Goal: Transaction & Acquisition: Purchase product/service

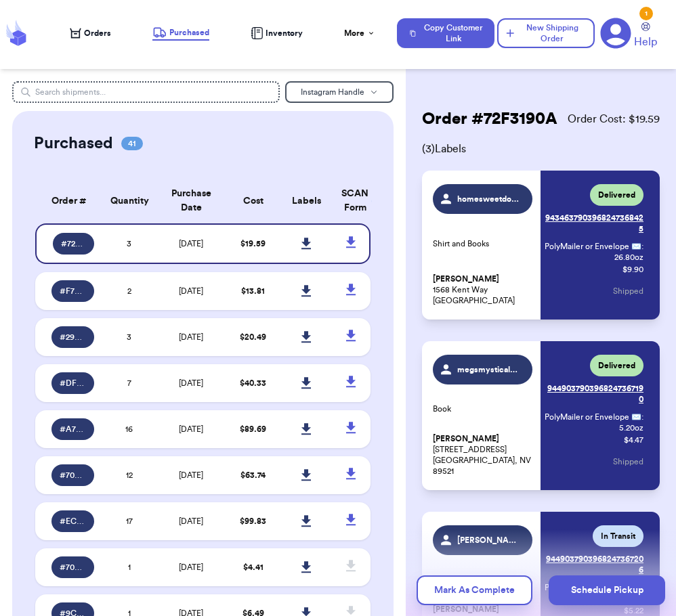
click at [102, 30] on span "Orders" at bounding box center [97, 33] width 27 height 11
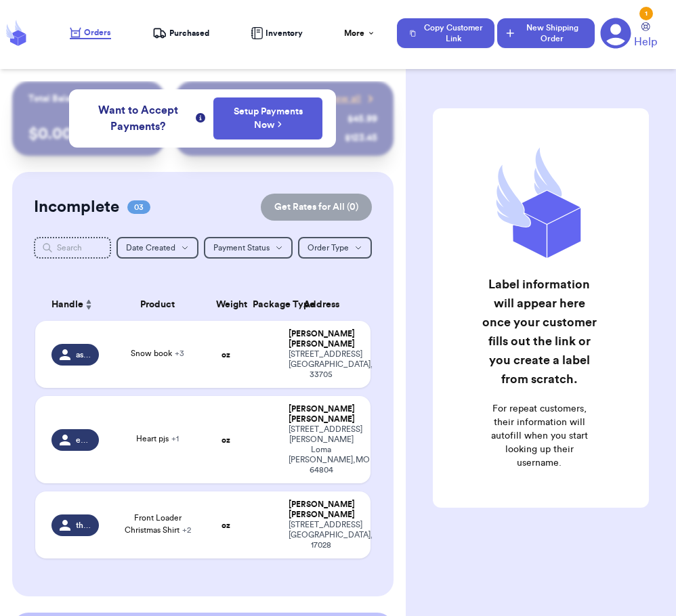
click at [542, 33] on button "New Shipping Order" at bounding box center [546, 33] width 98 height 30
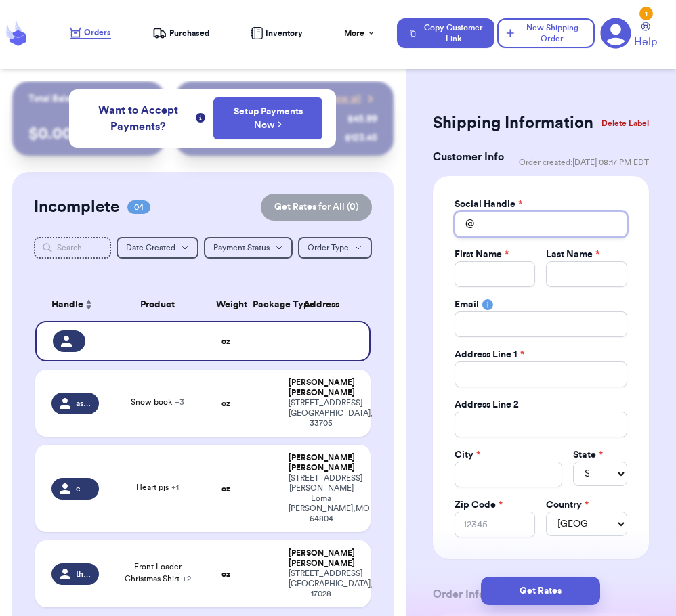
click at [519, 237] on input "Total Amount Paid" at bounding box center [540, 224] width 173 height 26
type input "m"
type input "ma"
type input "man"
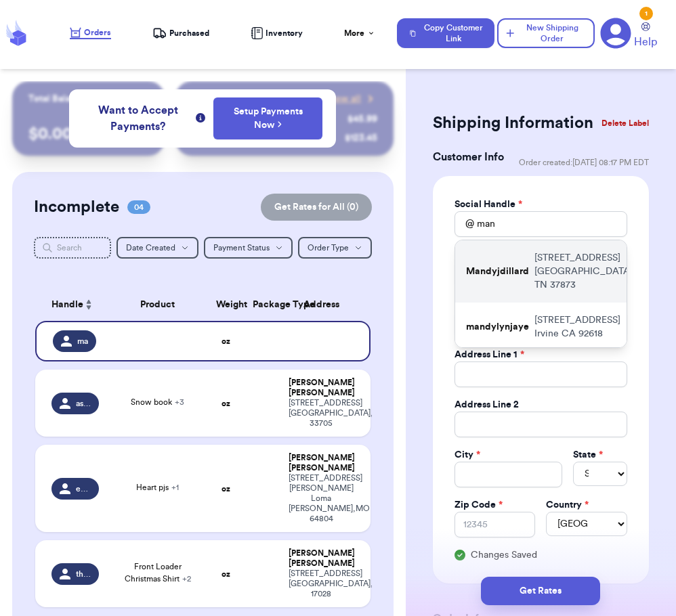
click at [518, 278] on p "Mandyjdillard" at bounding box center [497, 272] width 63 height 14
type input "Mandyjdillard"
type input "Mandy"
type input "[PERSON_NAME]"
type input "[STREET_ADDRESS]"
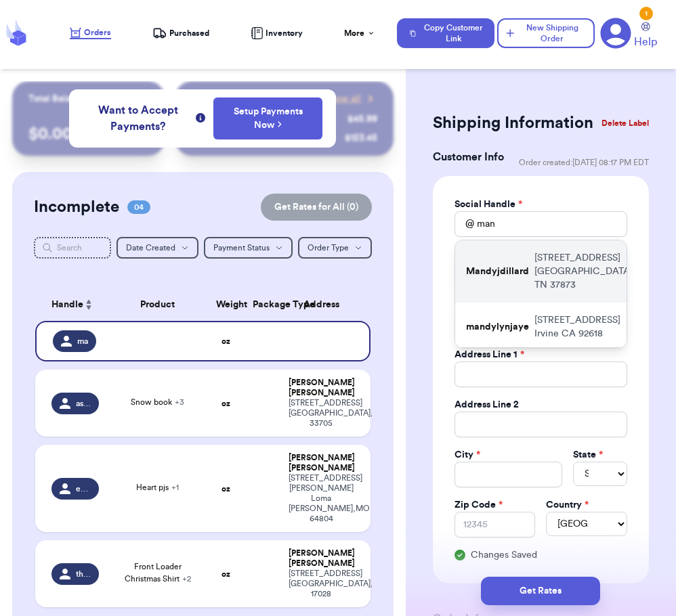
type input "[GEOGRAPHIC_DATA]"
select select "TN"
type input "37873"
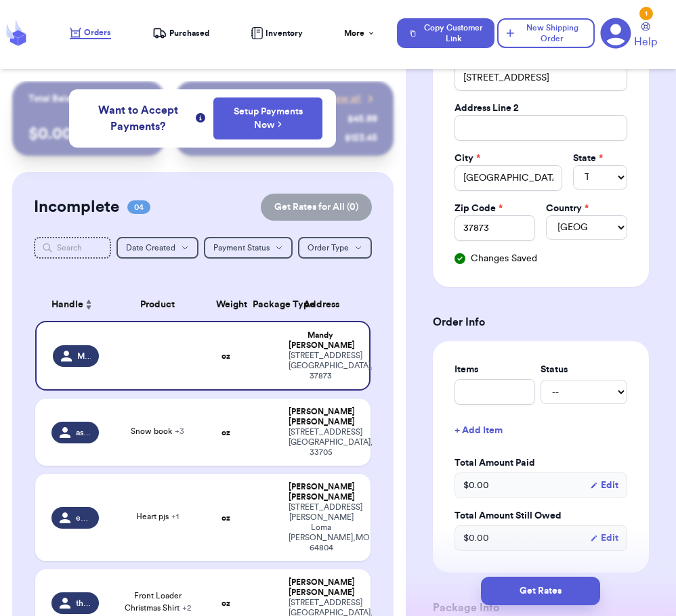
scroll to position [300, 0]
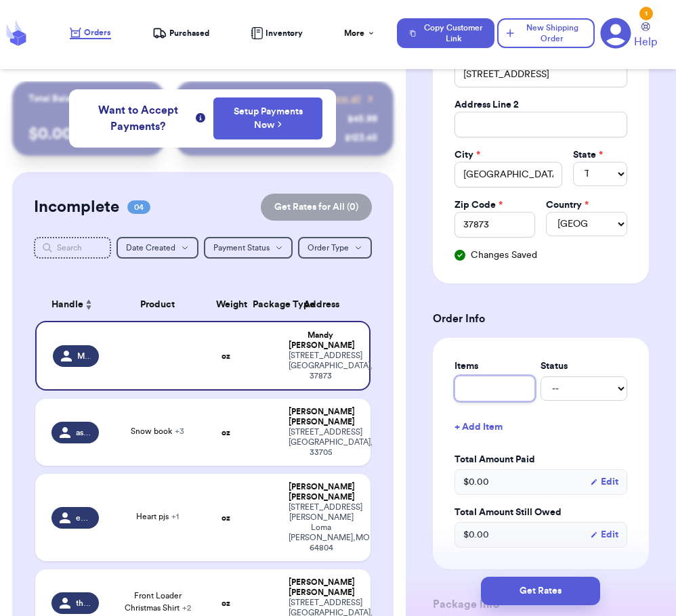
click at [507, 402] on input "text" at bounding box center [494, 389] width 81 height 26
type input "B"
type input "Bo"
type input "Boo"
type input "Book"
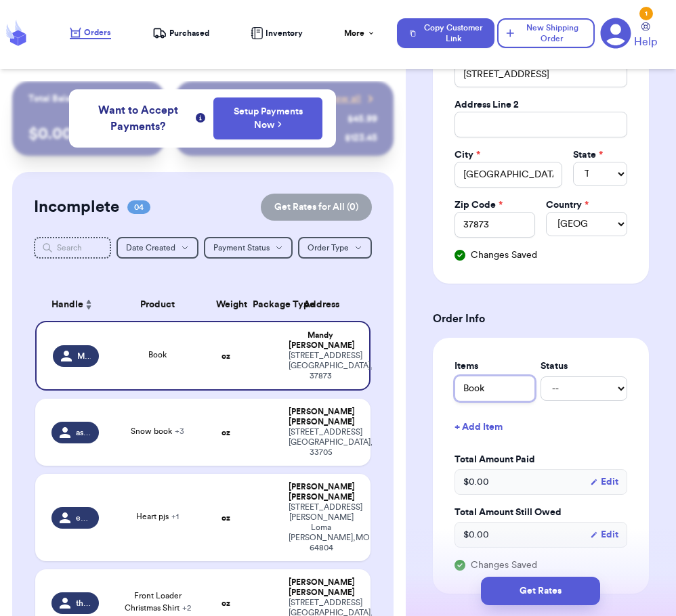
type input "Books"
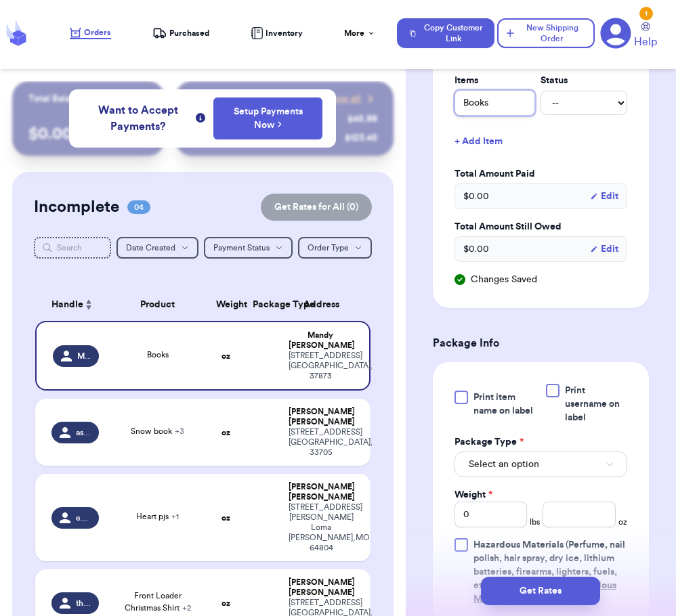
scroll to position [586, 0]
click at [502, 462] on div "Select an option" at bounding box center [540, 462] width 173 height 28
click at [499, 471] on span "Select an option" at bounding box center [504, 464] width 70 height 14
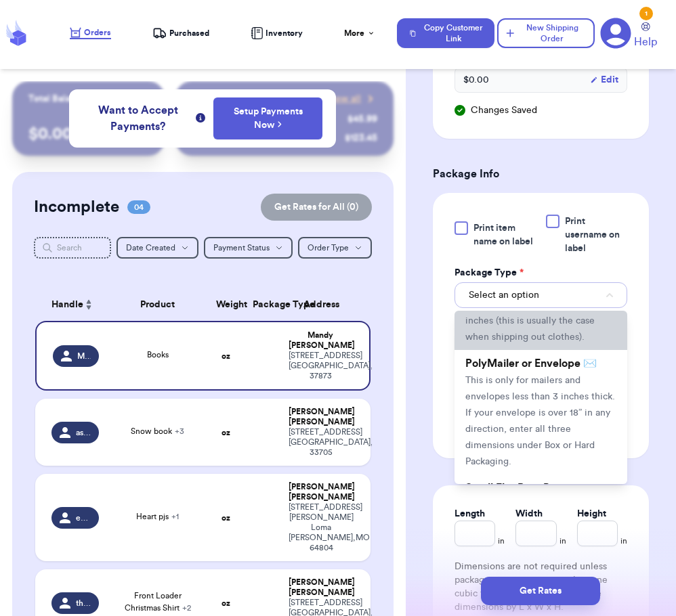
scroll to position [81, 0]
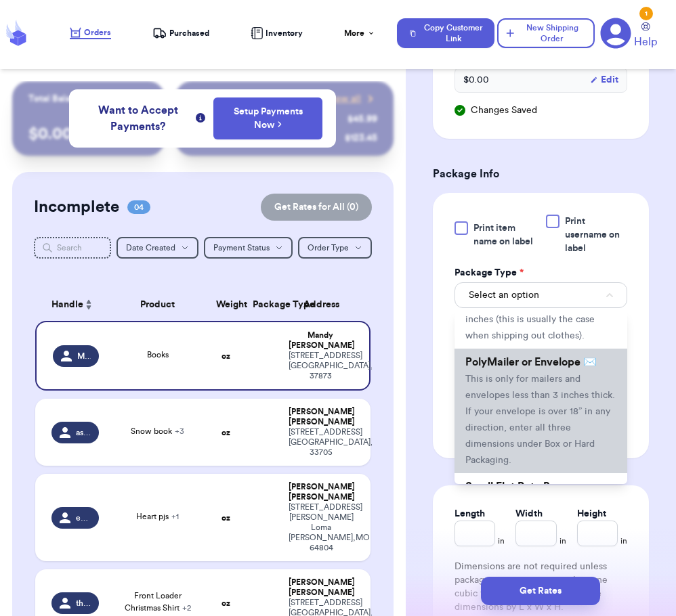
click at [534, 397] on li "PolyMailer or Envelope ✉️ This is only for mailers and envelopes less than 3 in…" at bounding box center [540, 411] width 173 height 125
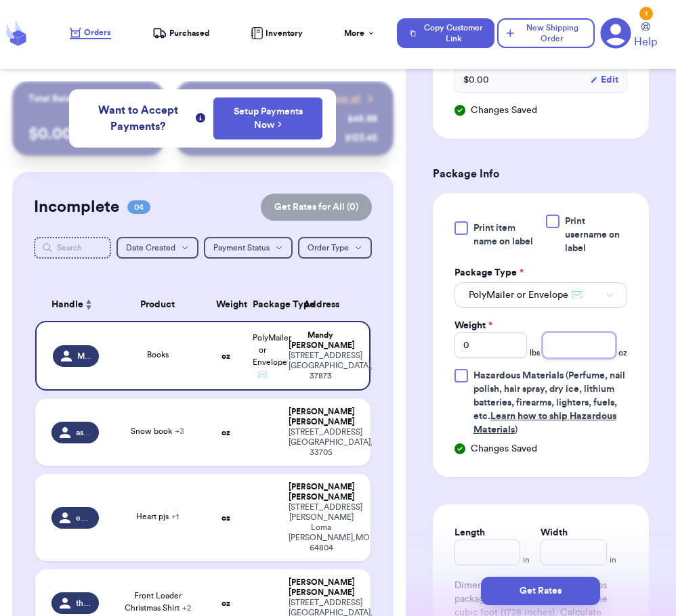
click at [563, 358] on input "number" at bounding box center [578, 345] width 73 height 26
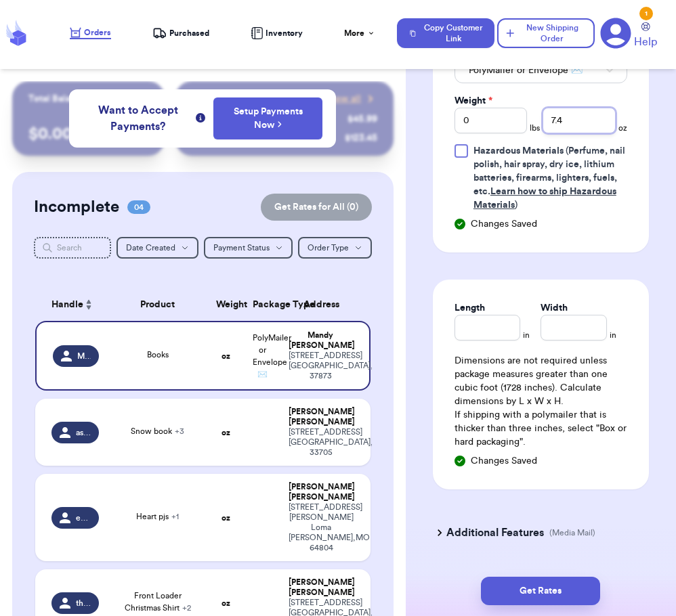
scroll to position [981, 0]
type input "7.4"
click at [442, 548] on div "Additional Features (Media Mail)" at bounding box center [533, 532] width 216 height 33
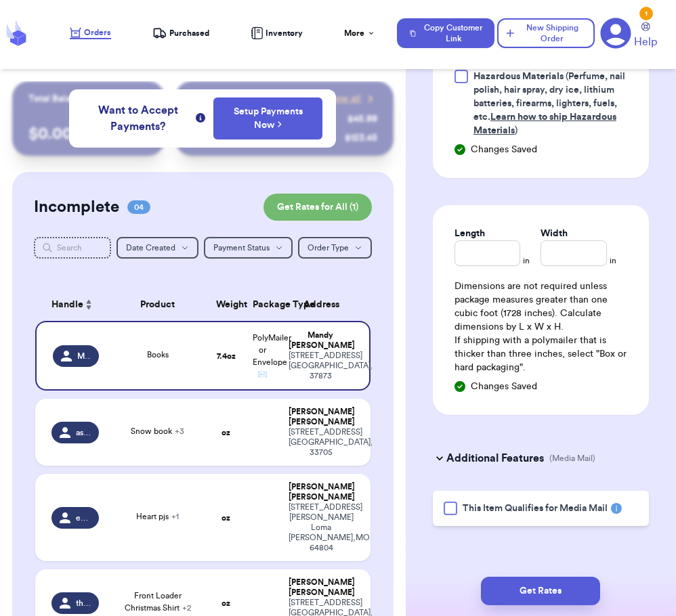
scroll to position [1064, 0]
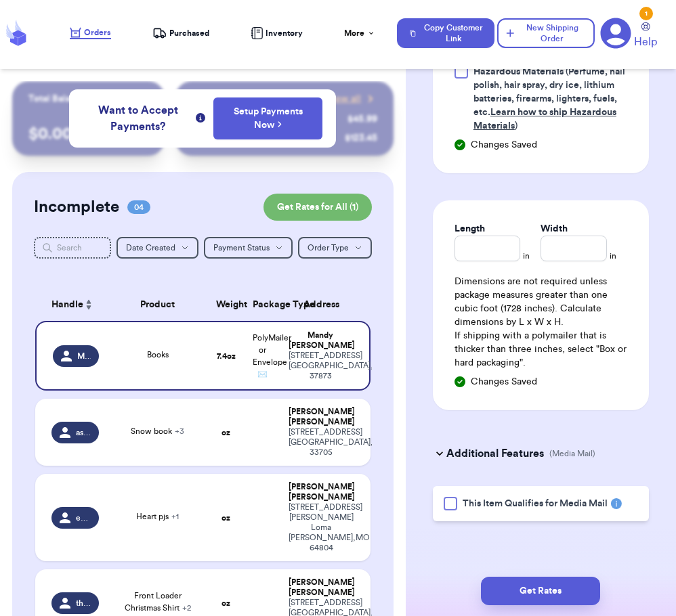
click at [446, 509] on div at bounding box center [451, 504] width 14 height 14
click at [0, 0] on input "This Item Qualifies for Media Mail" at bounding box center [0, 0] width 0 height 0
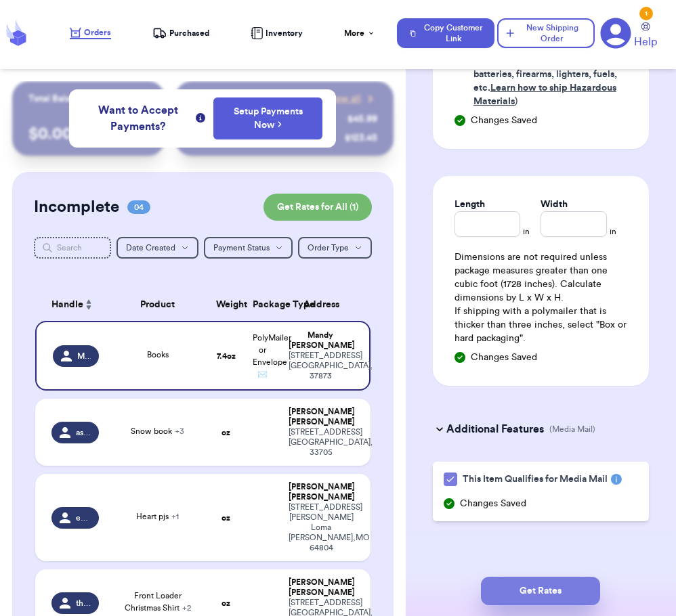
click at [538, 589] on button "Get Rates" at bounding box center [540, 591] width 119 height 28
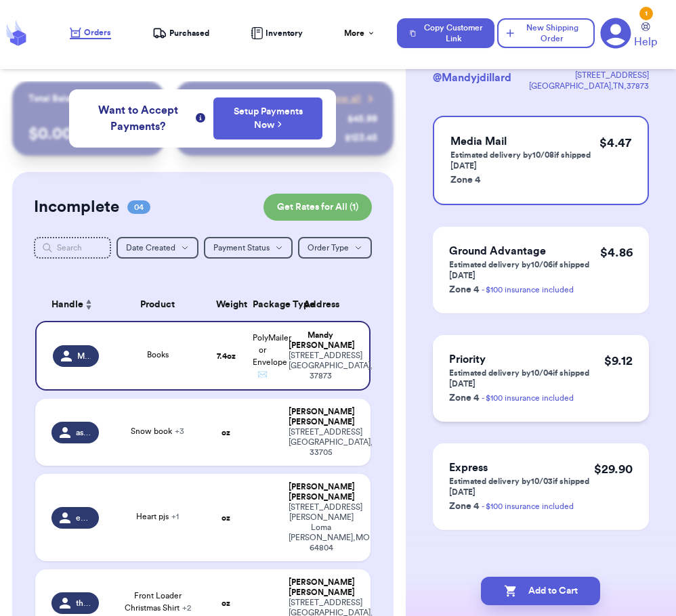
scroll to position [103, 0]
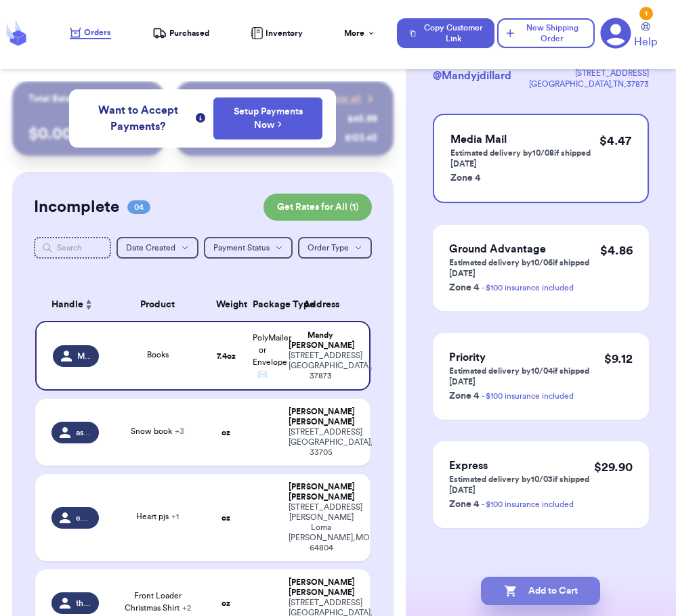
click at [547, 594] on button "Add to Cart" at bounding box center [540, 591] width 119 height 28
checkbox input "true"
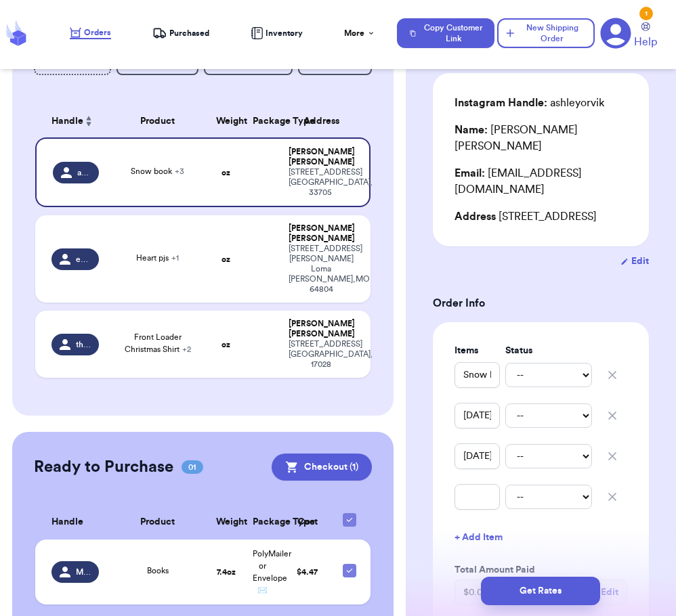
scroll to position [186, 0]
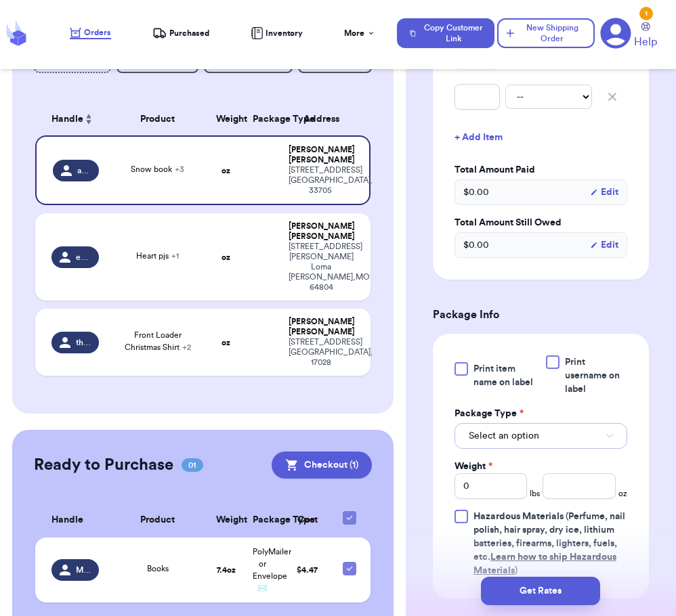
click at [534, 435] on span "Select an option" at bounding box center [504, 436] width 70 height 14
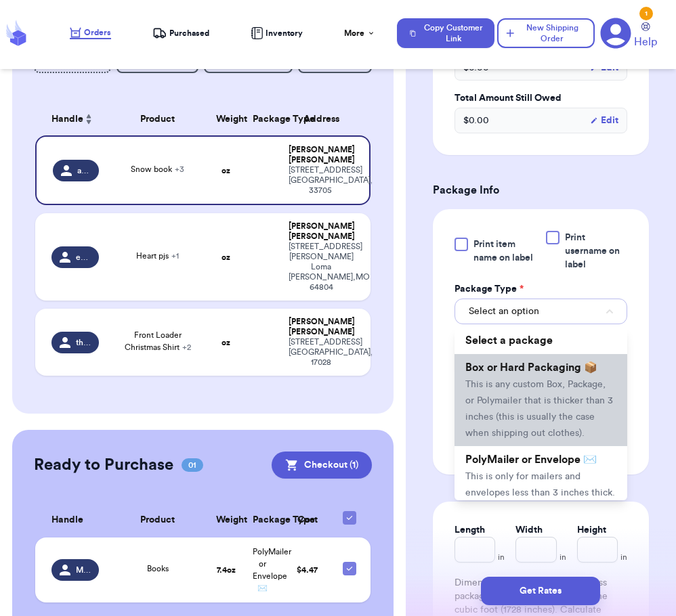
scroll to position [628, 0]
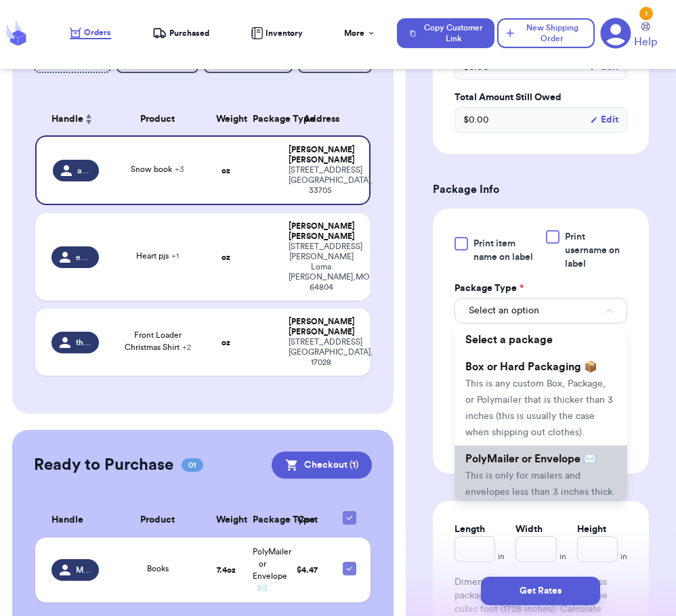
click at [513, 479] on li "PolyMailer or Envelope ✉️ This is only for mailers and envelopes less than 3 in…" at bounding box center [540, 508] width 173 height 125
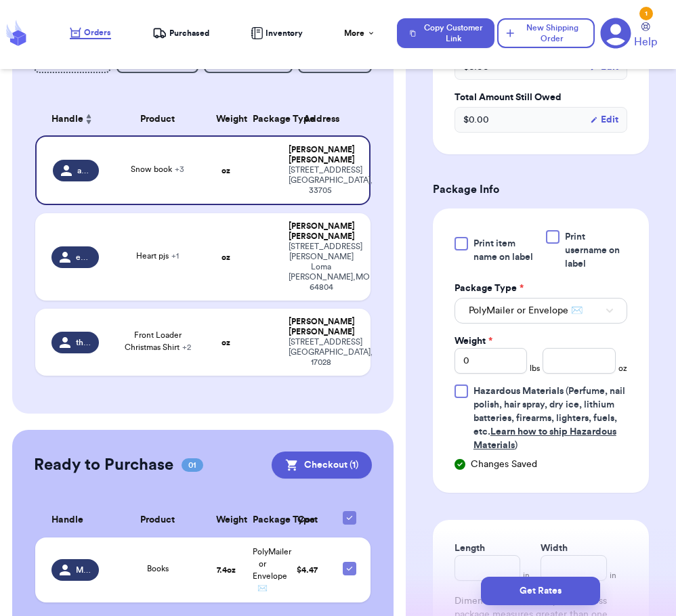
scroll to position [645, 0]
click at [500, 356] on input "0" at bounding box center [490, 361] width 73 height 26
type input "01"
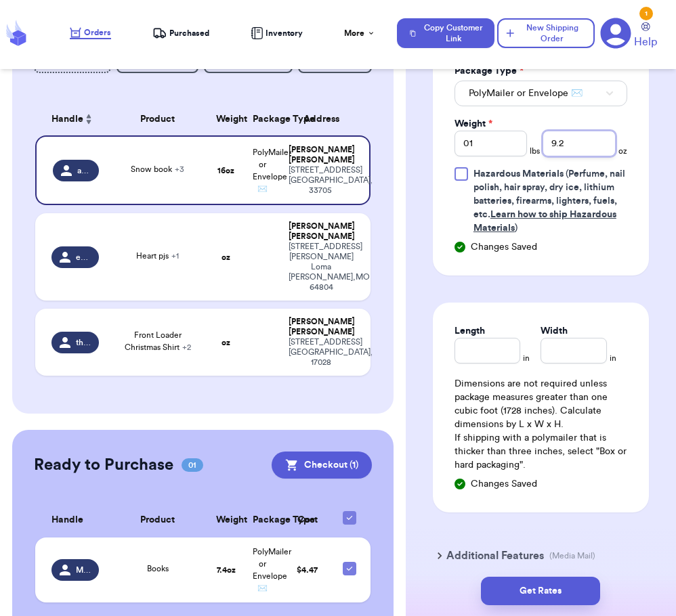
scroll to position [921, 0]
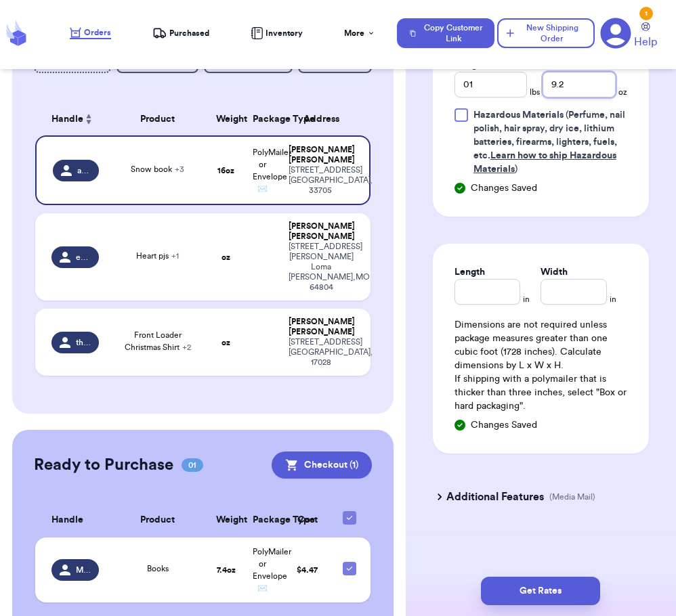
type input "9.2"
click at [494, 494] on h3 "Additional Features" at bounding box center [495, 497] width 98 height 16
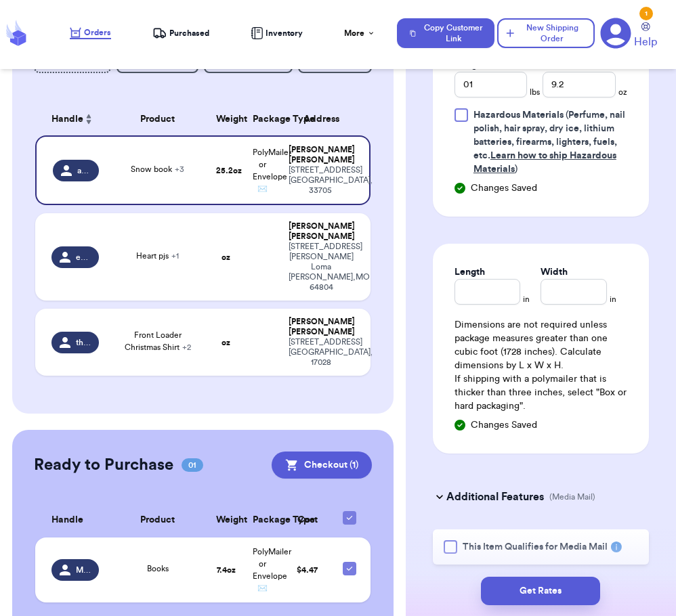
click at [450, 543] on div at bounding box center [451, 547] width 14 height 14
click at [0, 0] on input "This Item Qualifies for Media Mail" at bounding box center [0, 0] width 0 height 0
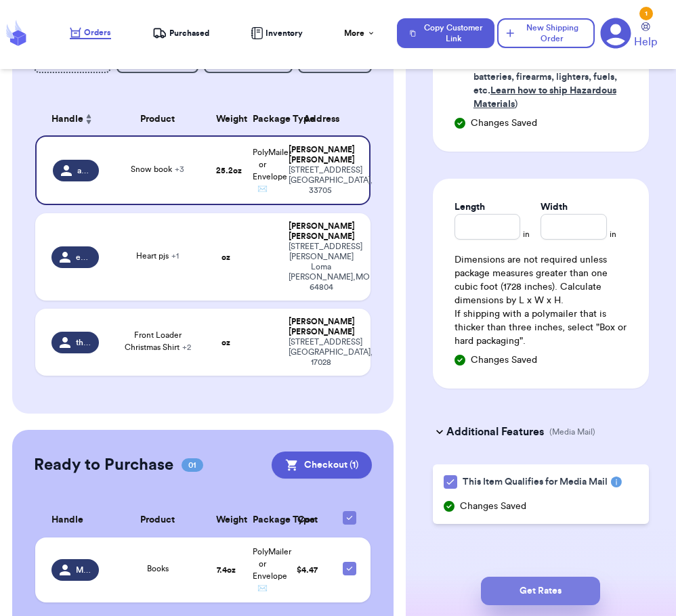
click at [534, 588] on button "Get Rates" at bounding box center [540, 591] width 119 height 28
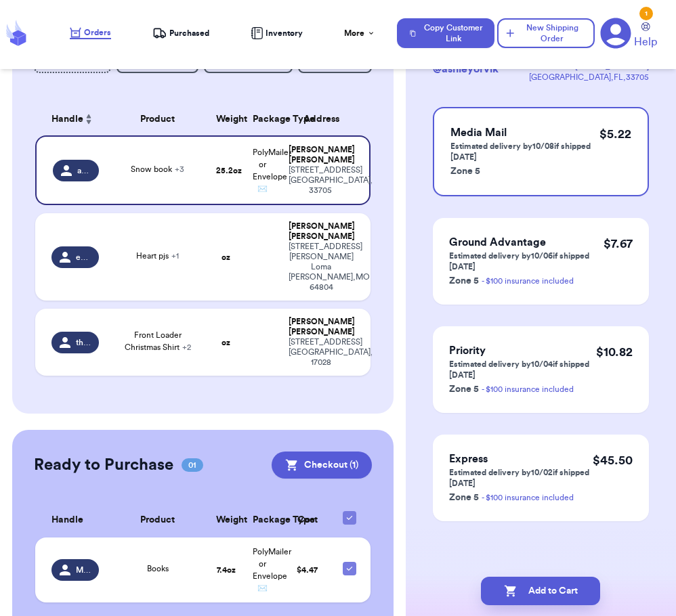
scroll to position [0, 0]
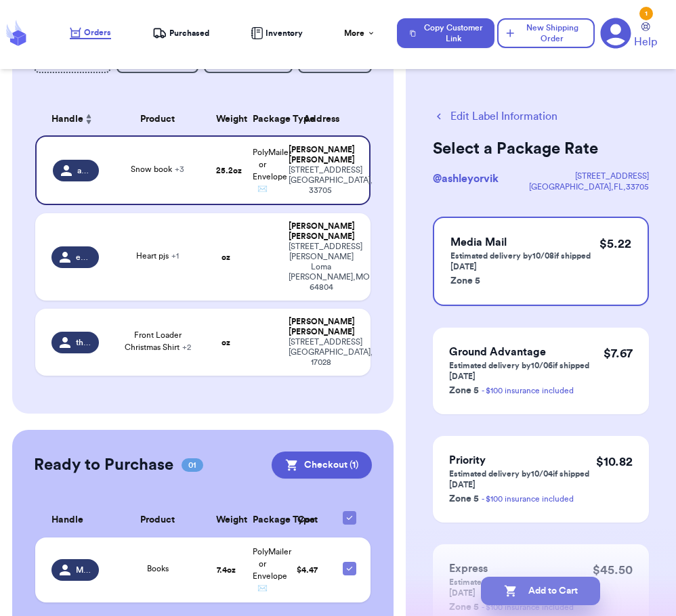
click at [562, 586] on button "Add to Cart" at bounding box center [540, 591] width 119 height 28
checkbox input "true"
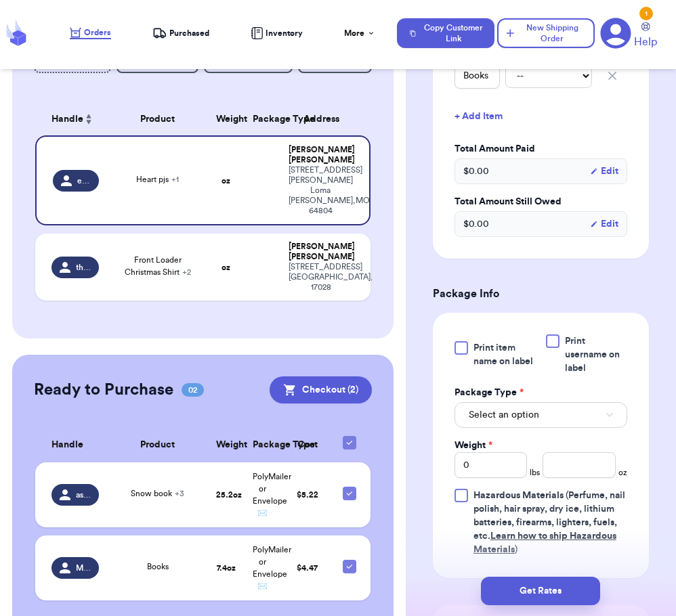
scroll to position [511, 0]
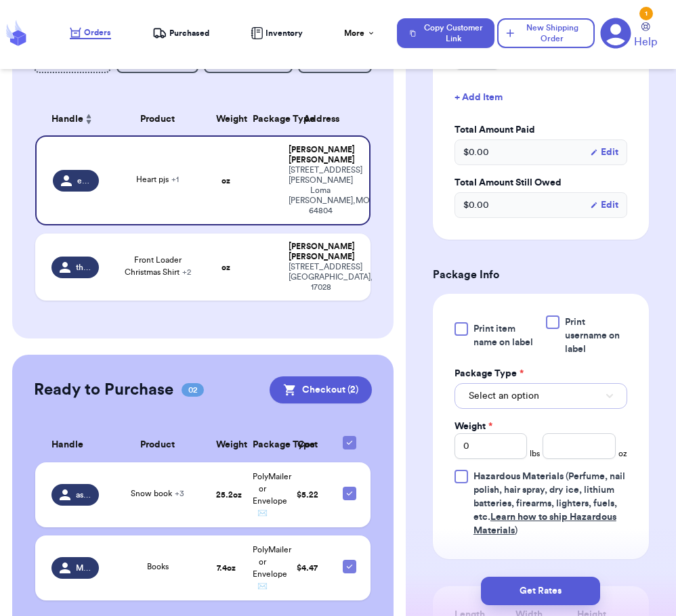
click at [509, 389] on span "Select an option" at bounding box center [504, 396] width 70 height 14
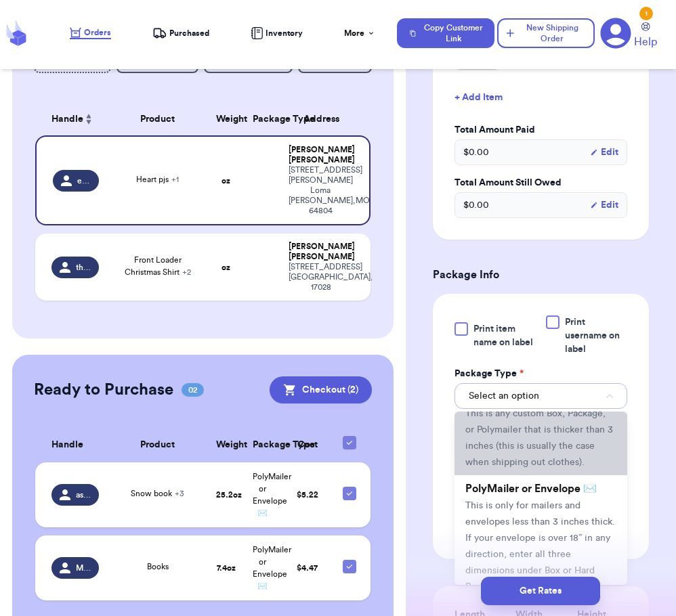
scroll to position [58, 0]
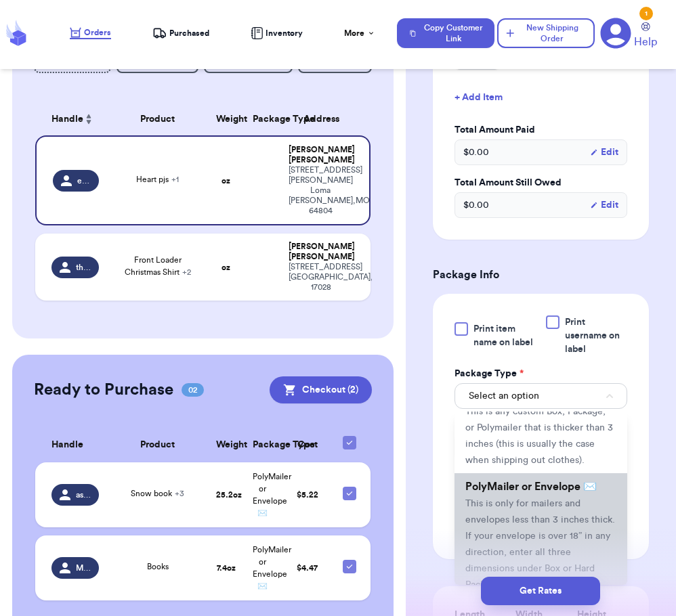
click at [495, 492] on span "PolyMailer or Envelope ✉️" at bounding box center [530, 486] width 131 height 11
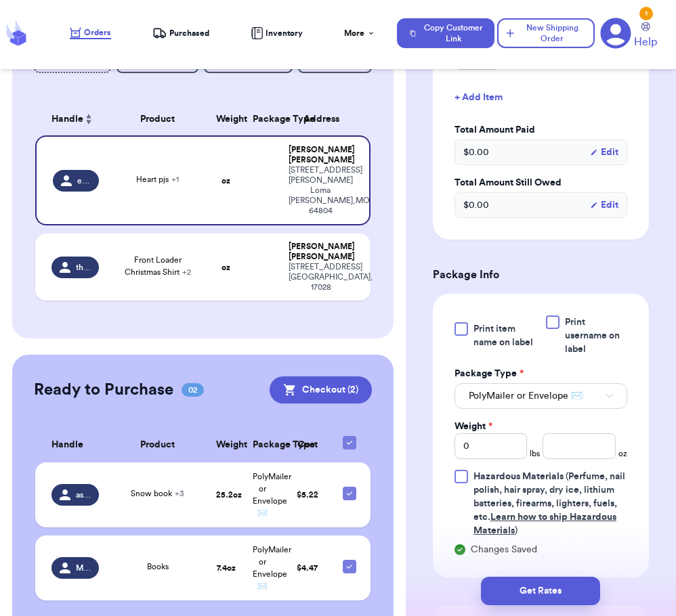
scroll to position [527, 0]
click at [500, 433] on input "0" at bounding box center [490, 446] width 73 height 26
type input "01"
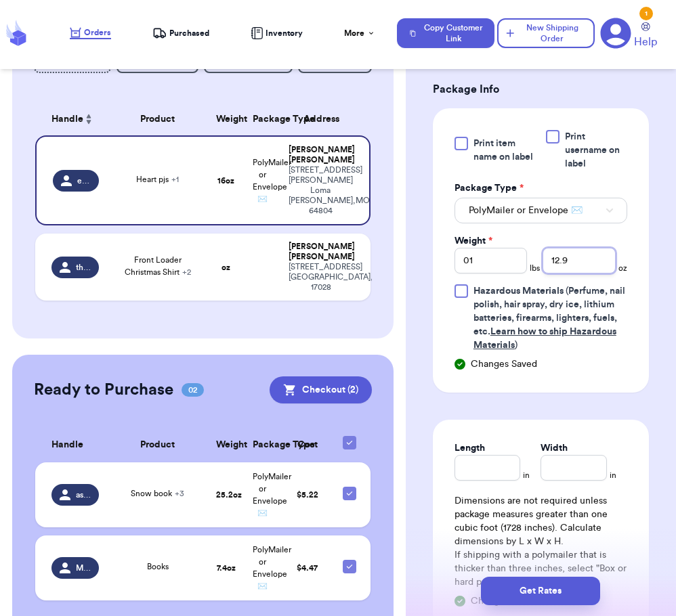
scroll to position [872, 0]
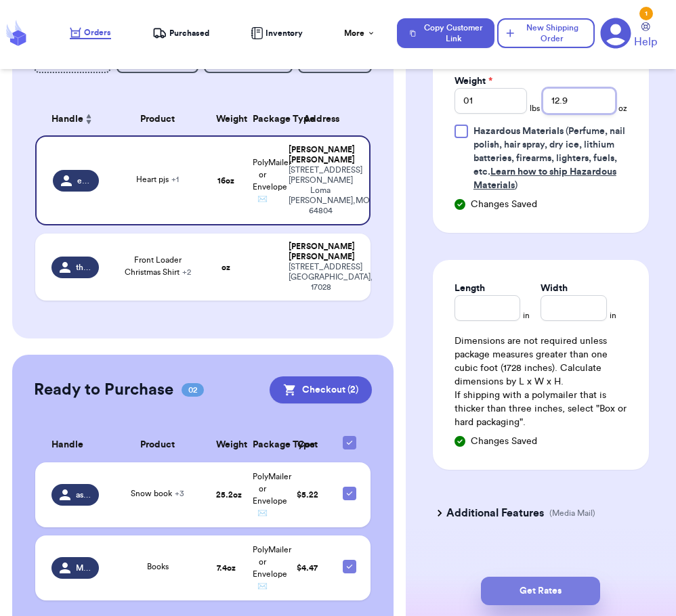
type input "12.9"
click at [522, 594] on button "Get Rates" at bounding box center [540, 591] width 119 height 28
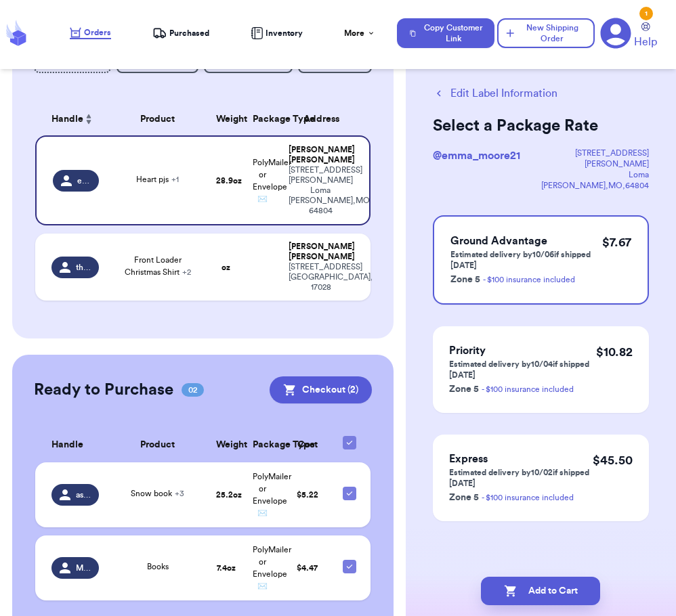
scroll to position [0, 0]
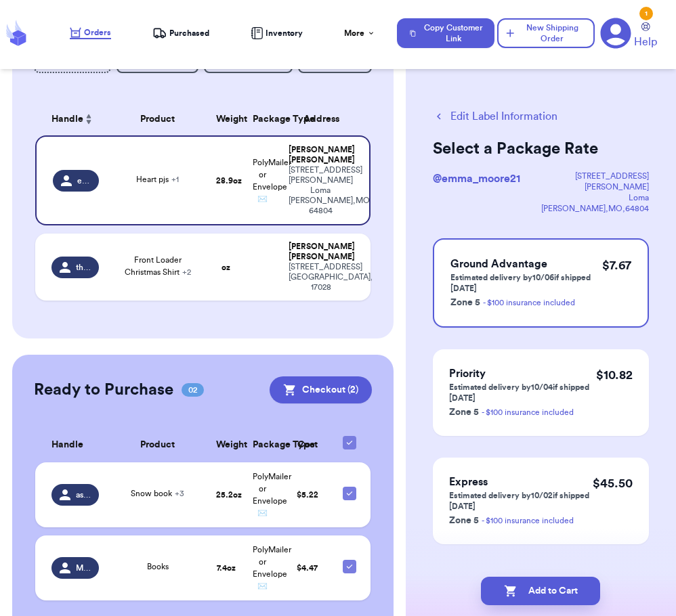
click at [522, 594] on button "Add to Cart" at bounding box center [540, 591] width 119 height 28
checkbox input "true"
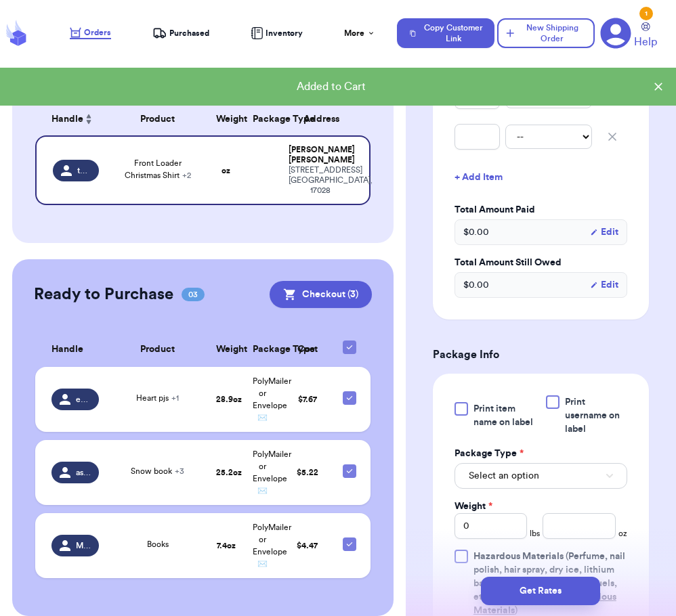
scroll to position [441, 0]
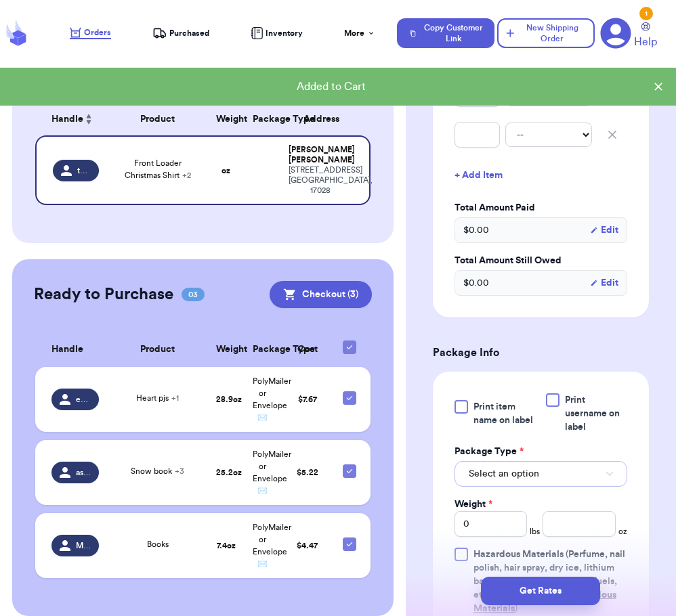
click at [493, 477] on span "Select an option" at bounding box center [504, 474] width 70 height 14
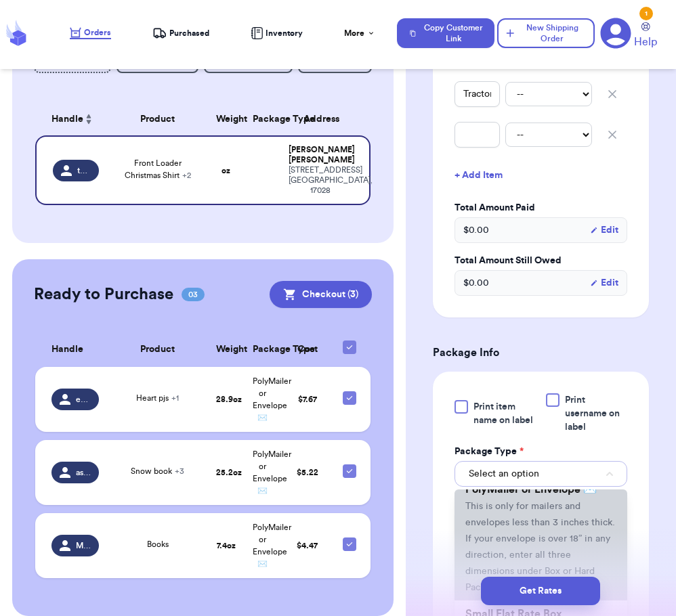
scroll to position [133, 0]
click at [529, 494] on span "PolyMailer or Envelope ✉️" at bounding box center [530, 488] width 131 height 11
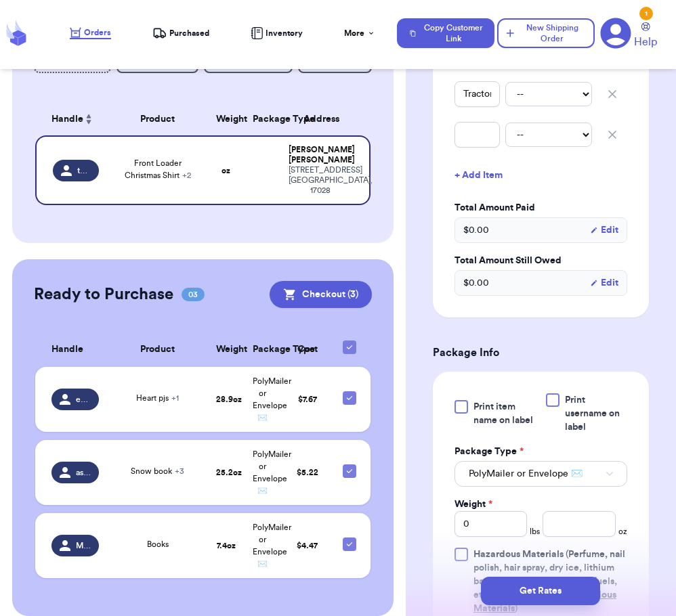
scroll to position [457, 0]
click at [489, 514] on input "0" at bounding box center [490, 524] width 73 height 26
click at [560, 537] on div "Print item name on label Print username on label Package Type * PolyMailer or E…" at bounding box center [540, 504] width 173 height 222
click at [556, 530] on input "number" at bounding box center [578, 524] width 73 height 26
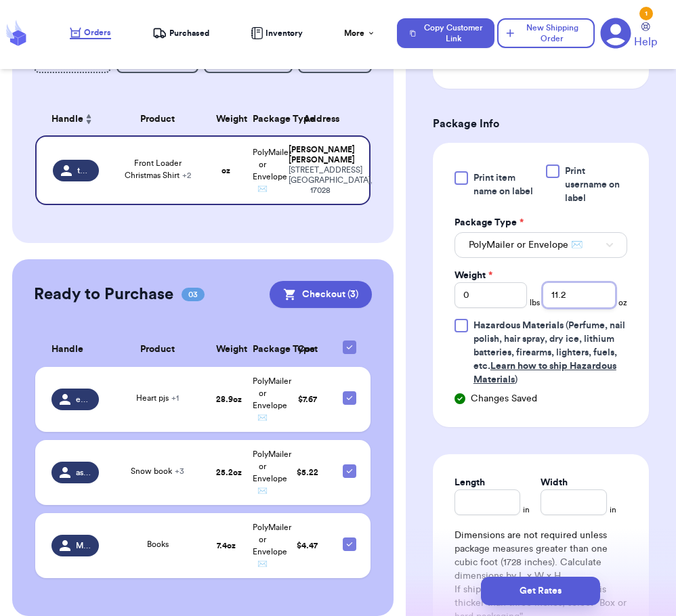
scroll to position [690, 0]
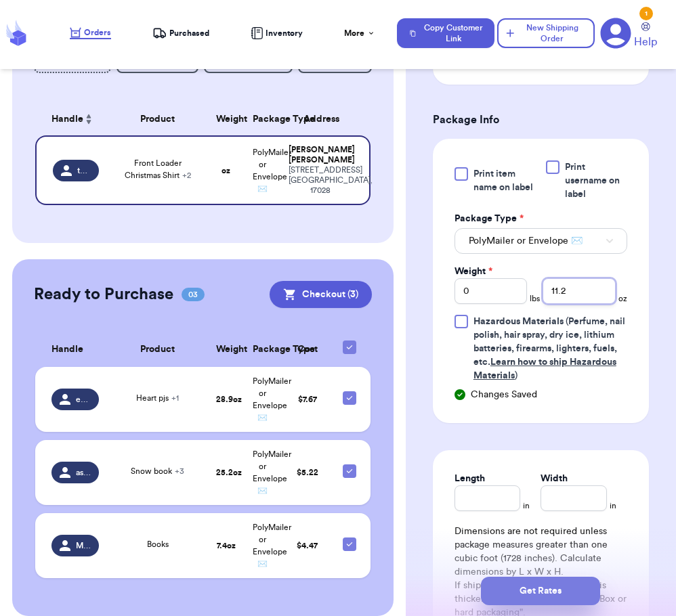
type input "11.2"
click at [551, 586] on button "Get Rates" at bounding box center [540, 591] width 119 height 28
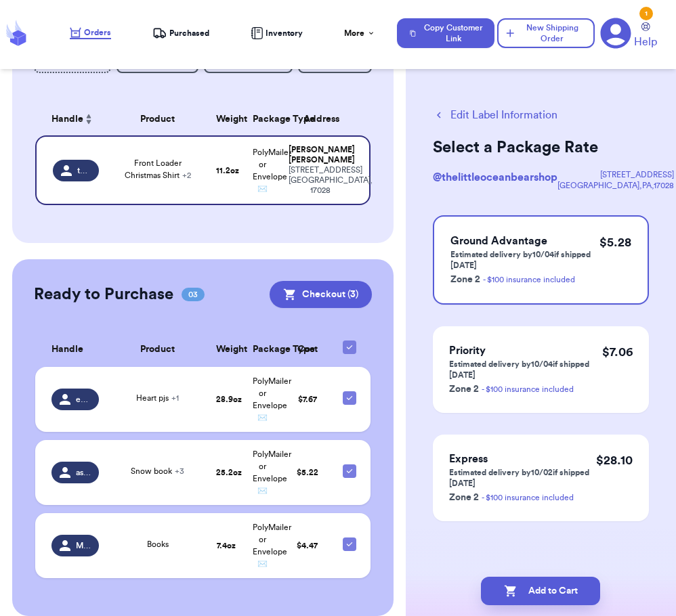
scroll to position [0, 0]
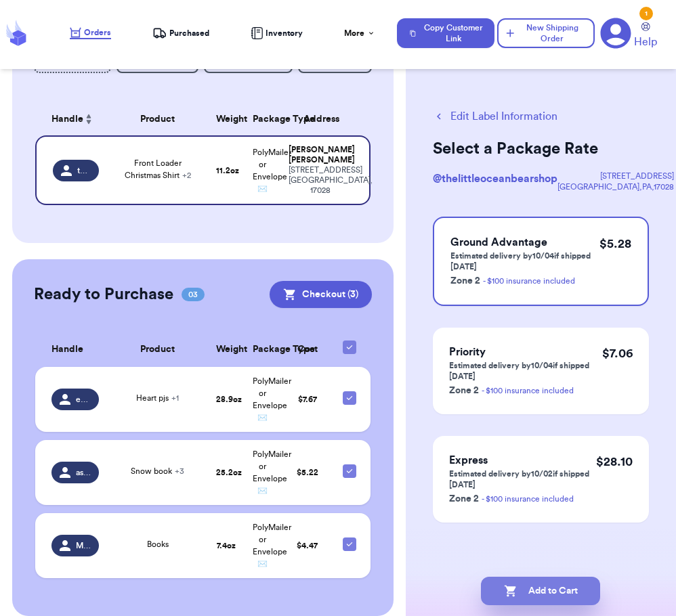
click at [523, 602] on button "Add to Cart" at bounding box center [540, 591] width 119 height 28
checkbox input "true"
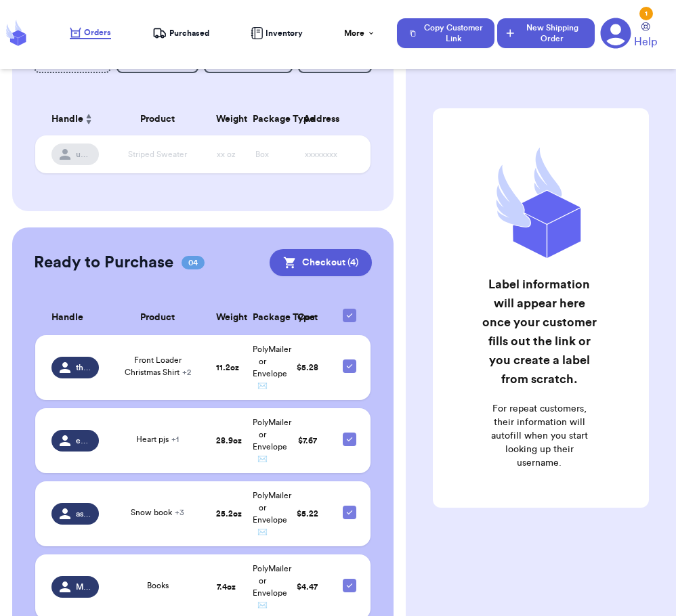
click at [528, 39] on button "New Shipping Order" at bounding box center [546, 33] width 98 height 30
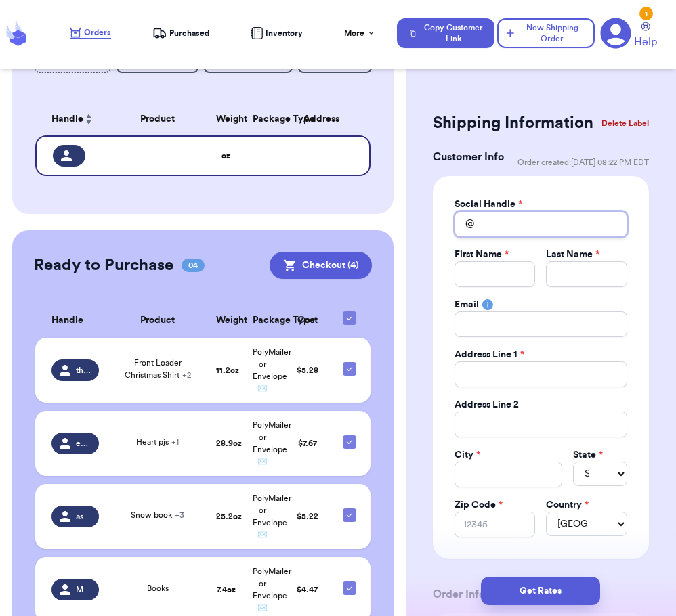
click at [559, 236] on input "Total Amount Paid" at bounding box center [540, 224] width 173 height 26
type input "t"
type input "tr"
type input "t"
type input "i"
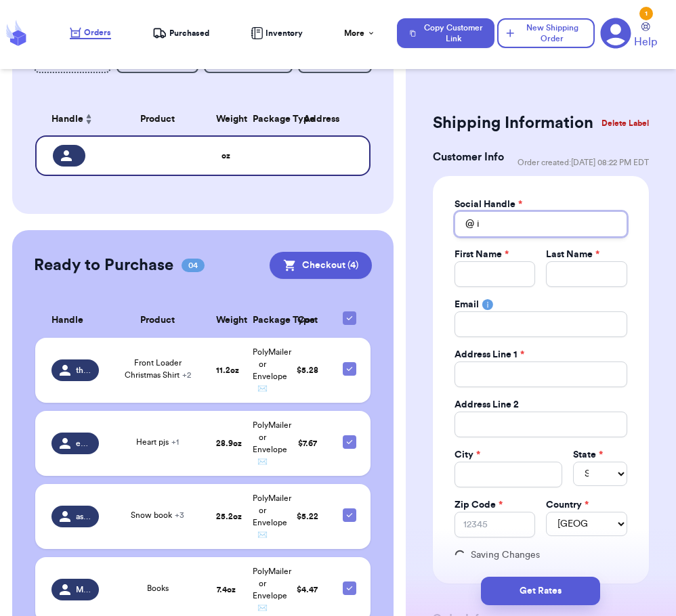
type input "it"
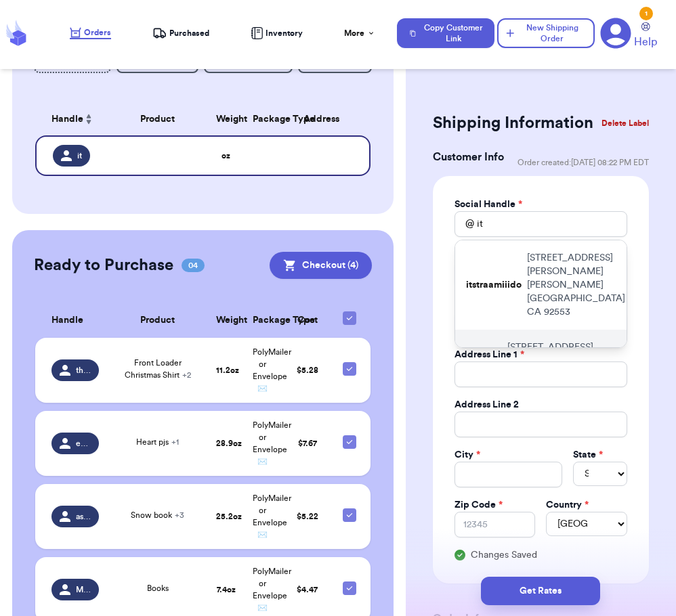
click at [521, 347] on div "Ittsbrittt [STREET_ADDRESS][PERSON_NAME]" at bounding box center [540, 361] width 171 height 62
type input "Ittsbrittt"
type input "[PERSON_NAME]"
type input "[EMAIL_ADDRESS][DOMAIN_NAME]"
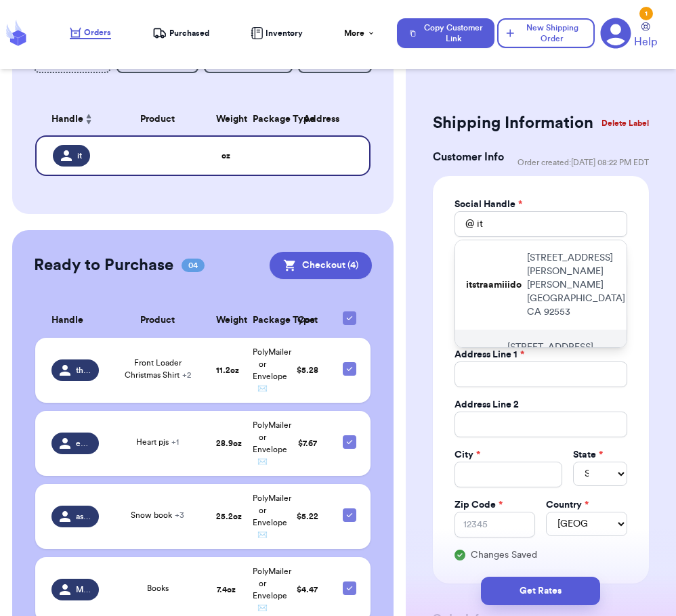
type input "[STREET_ADDRESS][PERSON_NAME]"
type input "Kittery Point"
select select "ME"
type input "03905"
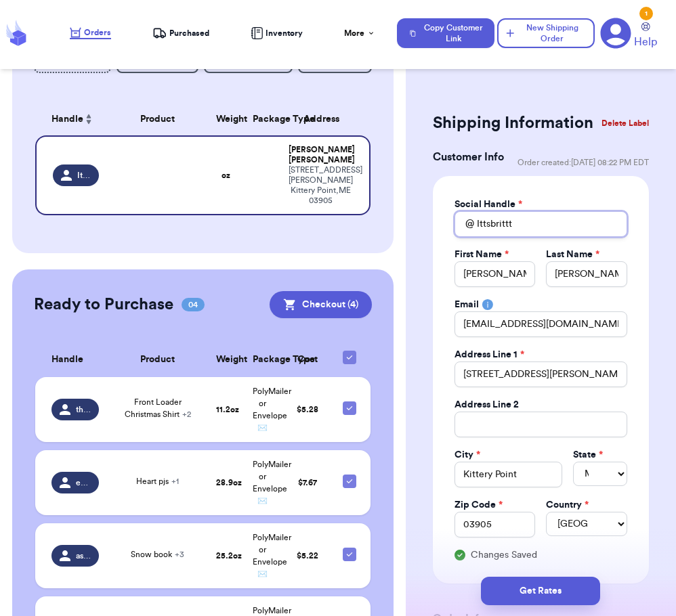
drag, startPoint x: 520, startPoint y: 235, endPoint x: 444, endPoint y: 234, distance: 75.8
click at [444, 234] on div "Social Handle * @ Ittsbrittt First Name * [PERSON_NAME] Last Name * [PERSON_NAM…" at bounding box center [541, 380] width 216 height 408
click at [621, 121] on button "Delete Label" at bounding box center [625, 123] width 58 height 30
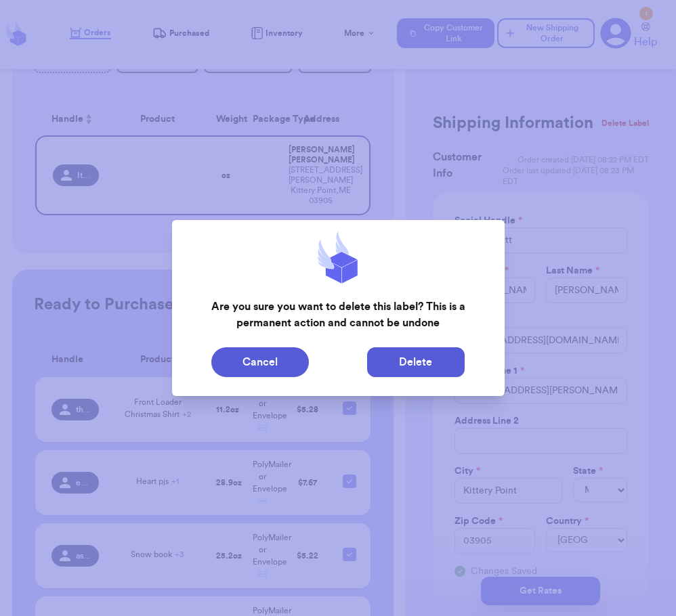
click at [408, 361] on button "Delete" at bounding box center [416, 362] width 98 height 30
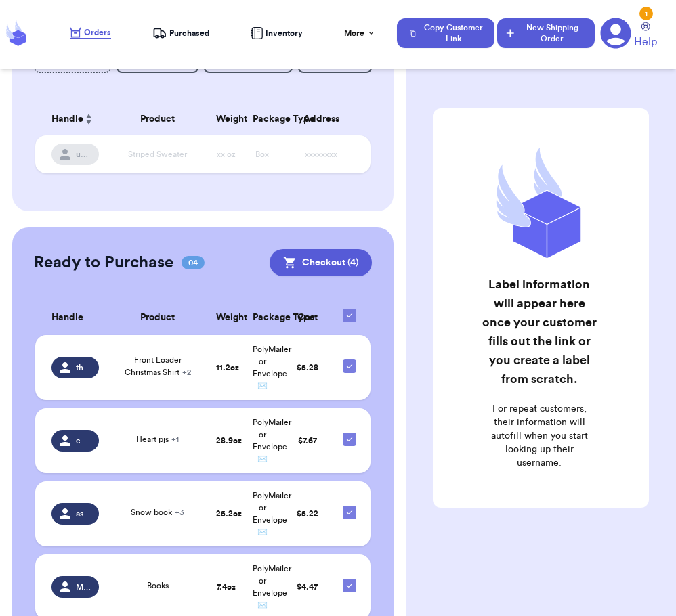
click at [557, 45] on button "New Shipping Order" at bounding box center [546, 33] width 98 height 30
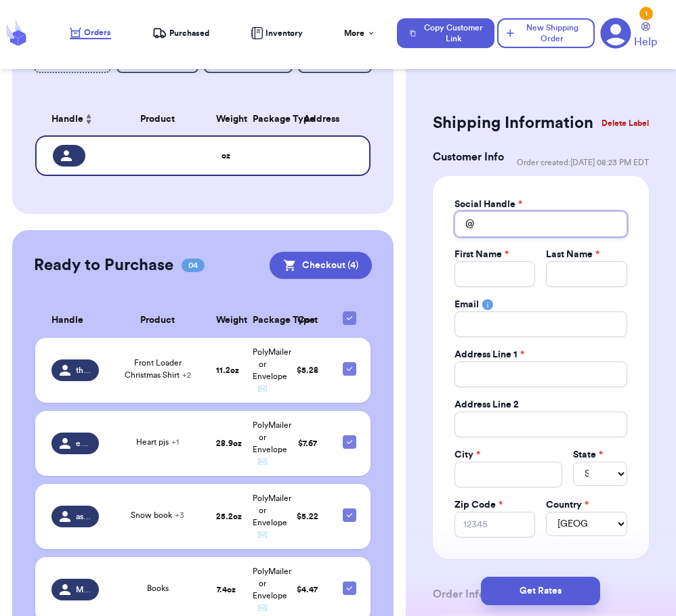
click at [509, 237] on input "Total Amount Paid" at bounding box center [540, 224] width 173 height 26
type input "i"
type input "iy"
type input "iyt"
type input "iy"
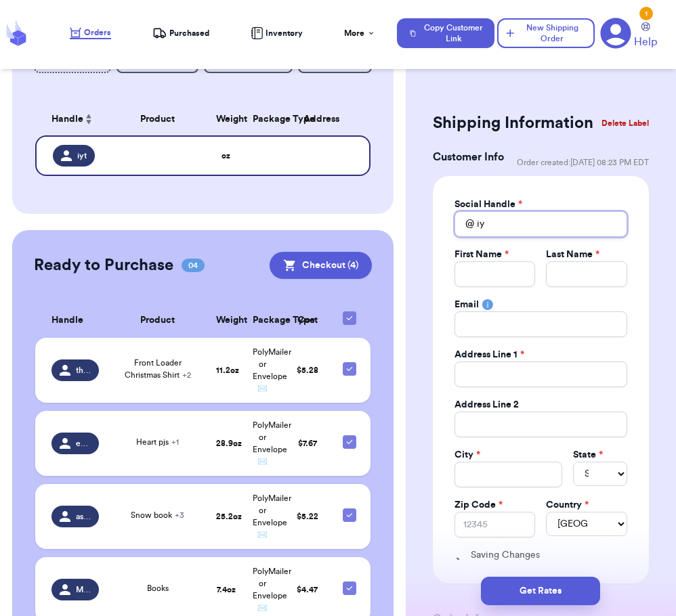
type input "i"
type input "it"
type input "its"
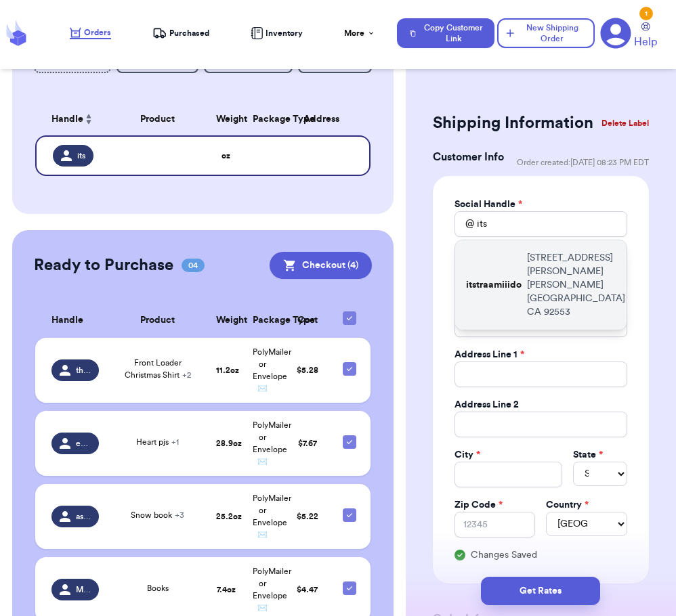
click at [515, 281] on div "itstraamiiido [STREET_ADDRESS][PERSON_NAME]" at bounding box center [540, 284] width 171 height 89
type input "itstraamiiido"
type input "Tra-Mi"
type input "Do"
type input "[EMAIL_ADDRESS][DOMAIN_NAME]"
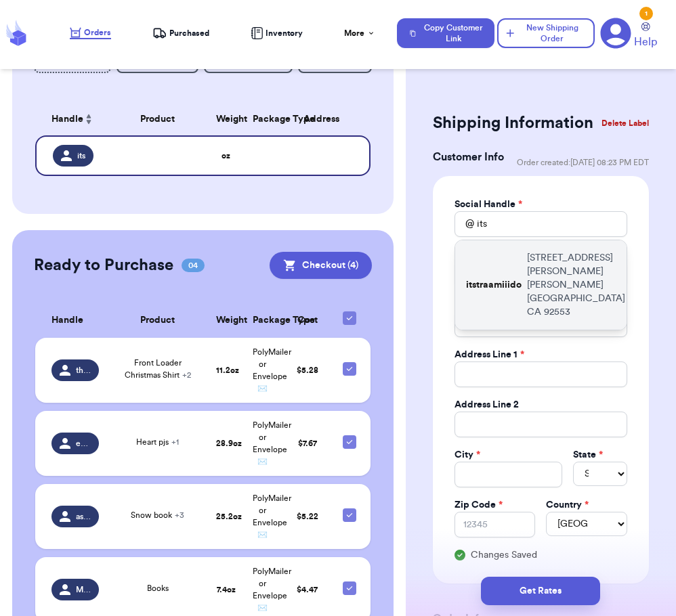
type input "[STREET_ADDRESS][PERSON_NAME]"
type input "[PERSON_NAME][GEOGRAPHIC_DATA]"
select select "CA"
type input "92553"
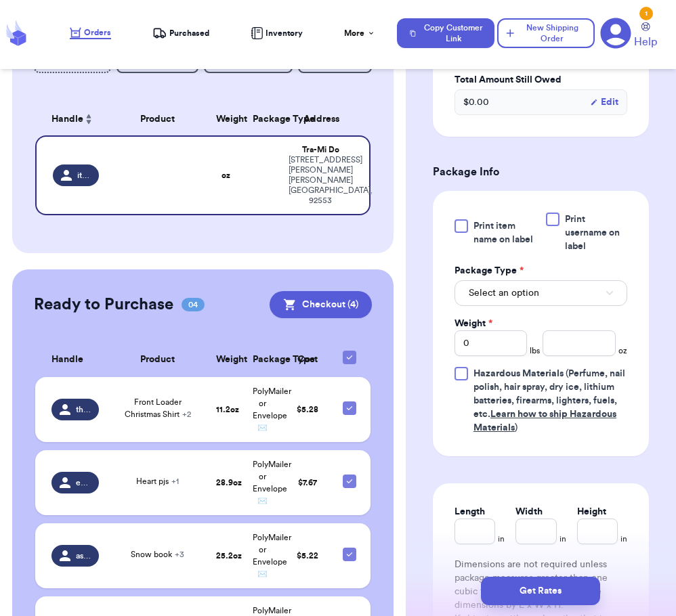
scroll to position [735, 0]
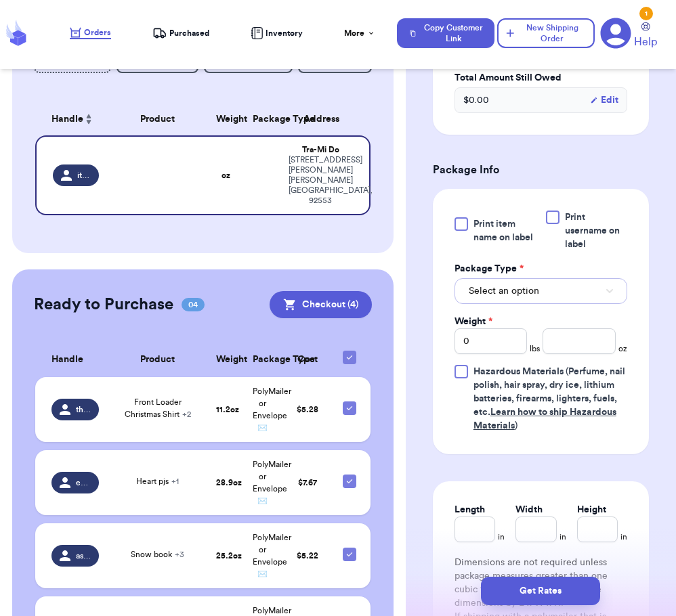
click at [522, 296] on button "Select an option" at bounding box center [540, 291] width 173 height 26
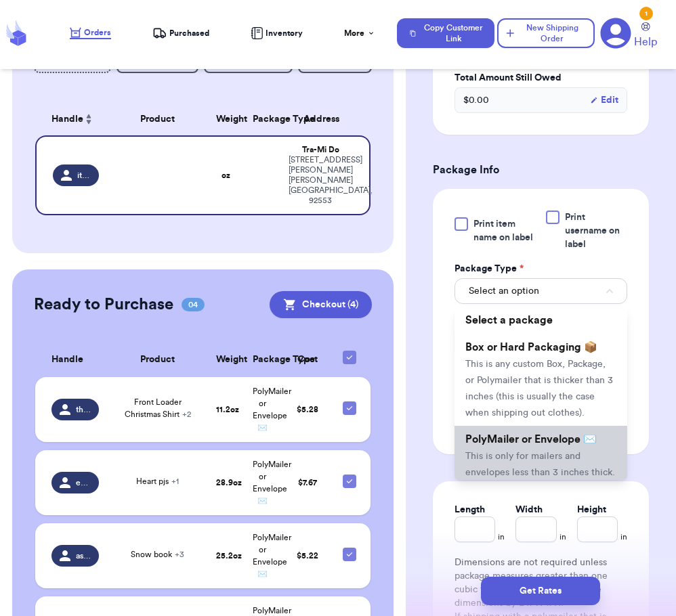
click at [520, 479] on li "PolyMailer or Envelope ✉️ This is only for mailers and envelopes less than 3 in…" at bounding box center [540, 488] width 173 height 125
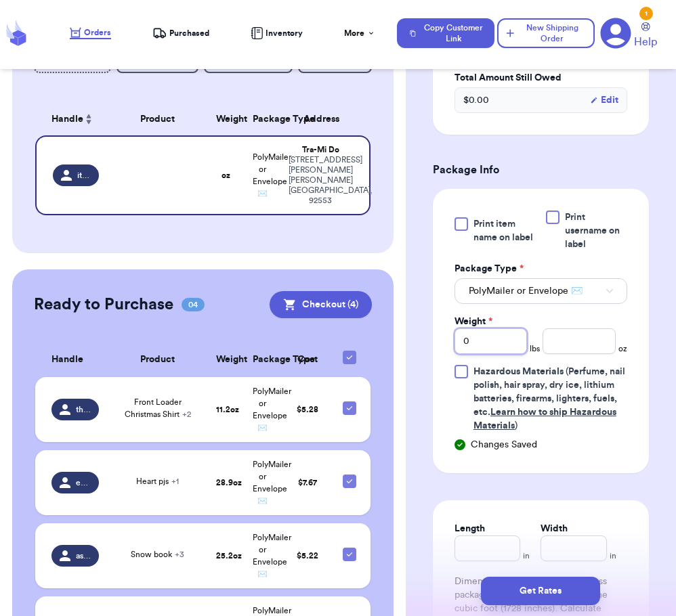
click at [490, 354] on input "0" at bounding box center [490, 341] width 73 height 26
type input "03"
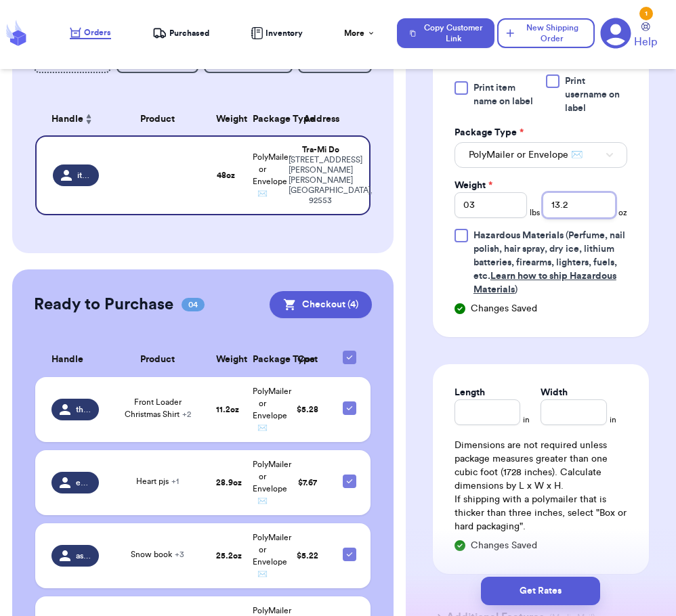
scroll to position [1008, 0]
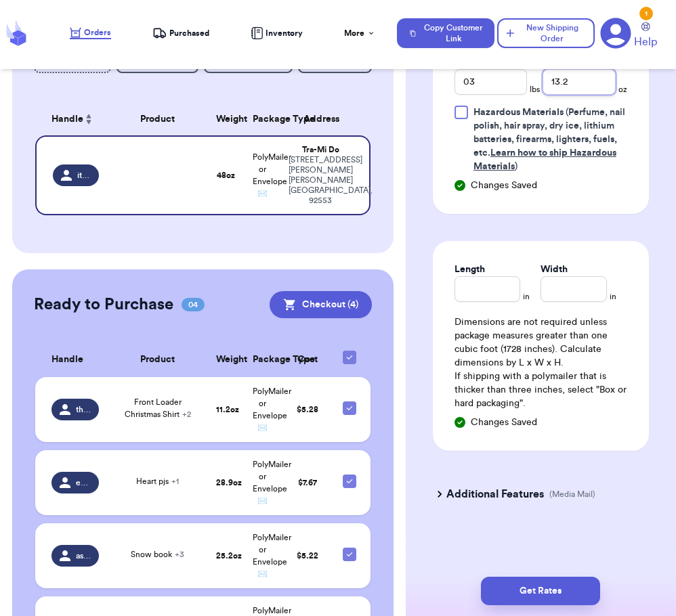
type input "13.2"
click at [444, 494] on icon at bounding box center [440, 495] width 14 height 14
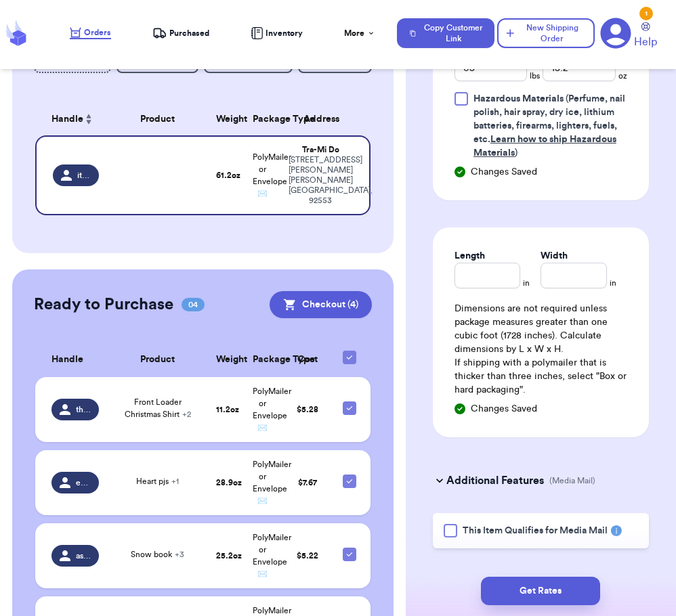
click at [447, 538] on div at bounding box center [451, 531] width 14 height 14
click at [0, 0] on input "This Item Qualifies for Media Mail" at bounding box center [0, 0] width 0 height 0
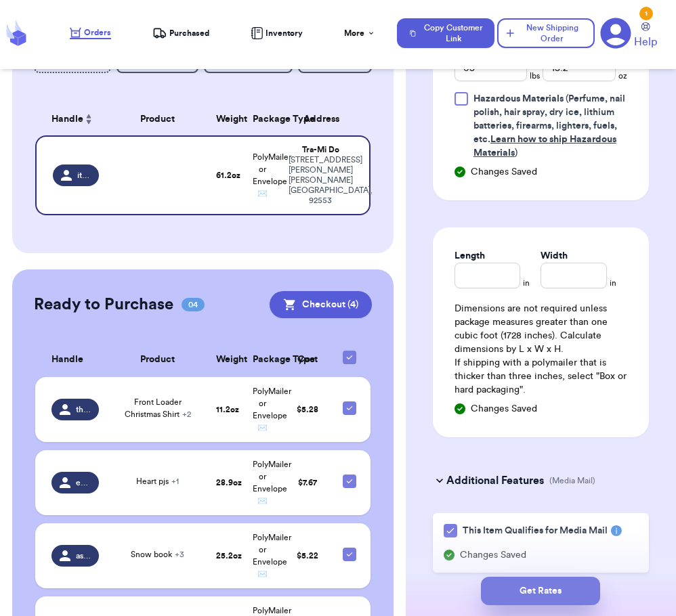
click at [520, 584] on button "Get Rates" at bounding box center [540, 591] width 119 height 28
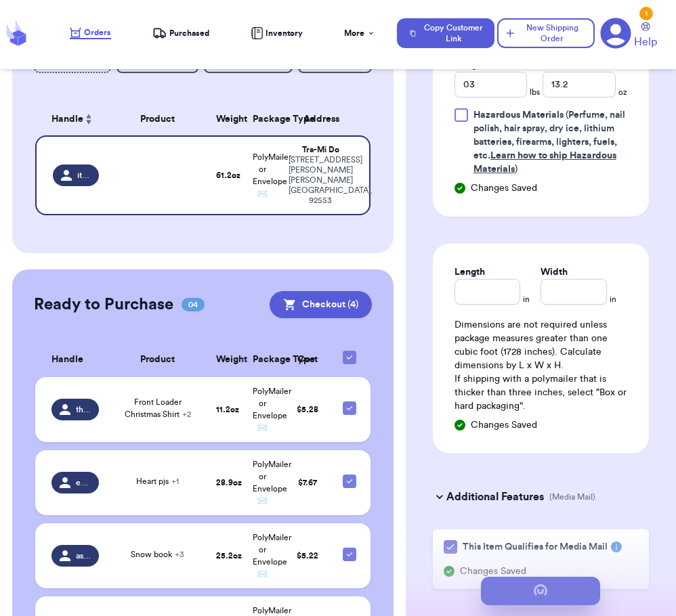
scroll to position [0, 0]
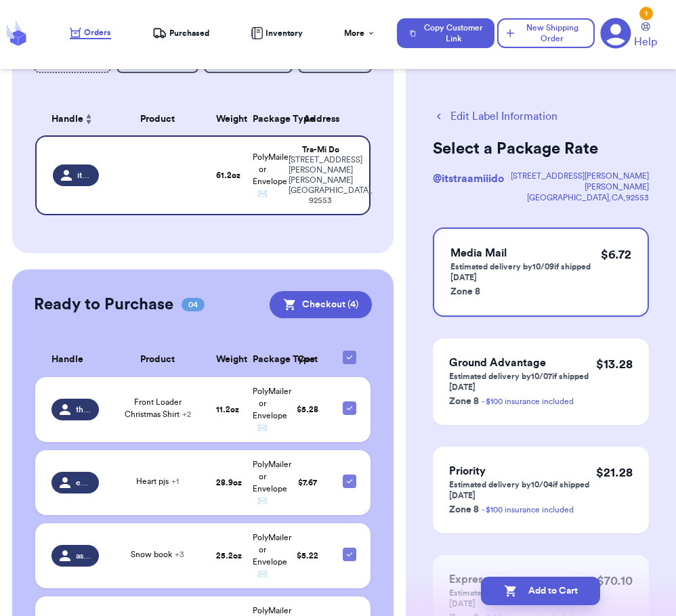
click at [520, 584] on button "Add to Cart" at bounding box center [540, 591] width 119 height 28
checkbox input "true"
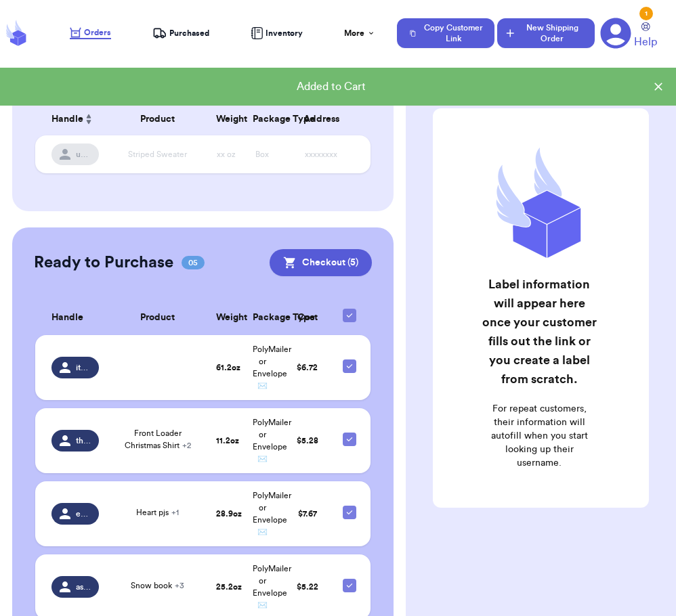
click at [558, 37] on button "New Shipping Order" at bounding box center [546, 33] width 98 height 30
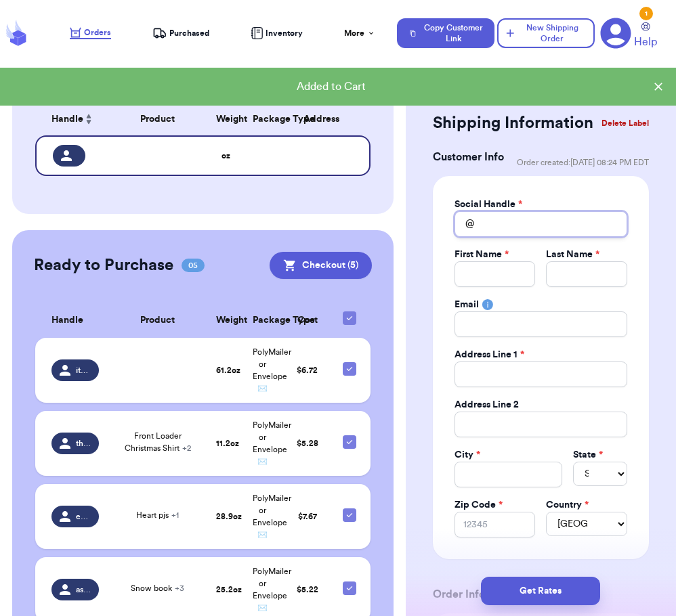
click at [507, 237] on input "Total Amount Paid" at bounding box center [540, 224] width 173 height 26
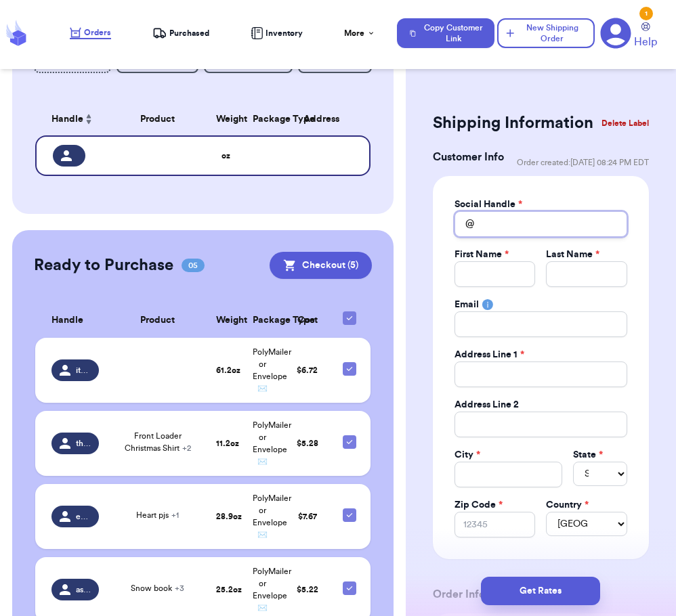
type input "e"
type input "es"
type input "ess"
type input "esse"
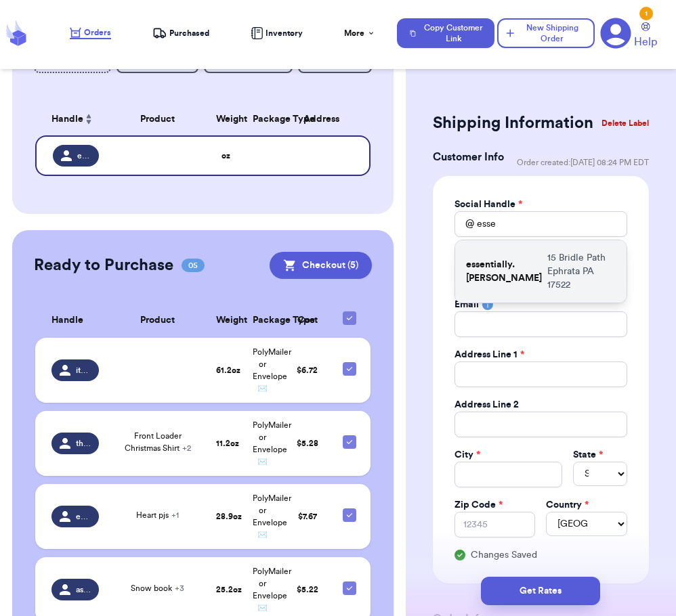
click at [511, 278] on div "essentially.[PERSON_NAME] [STREET_ADDRESS]" at bounding box center [540, 271] width 171 height 62
type input "essentially.[PERSON_NAME]"
type input "[PERSON_NAME]"
type input "[EMAIL_ADDRESS][DOMAIN_NAME]"
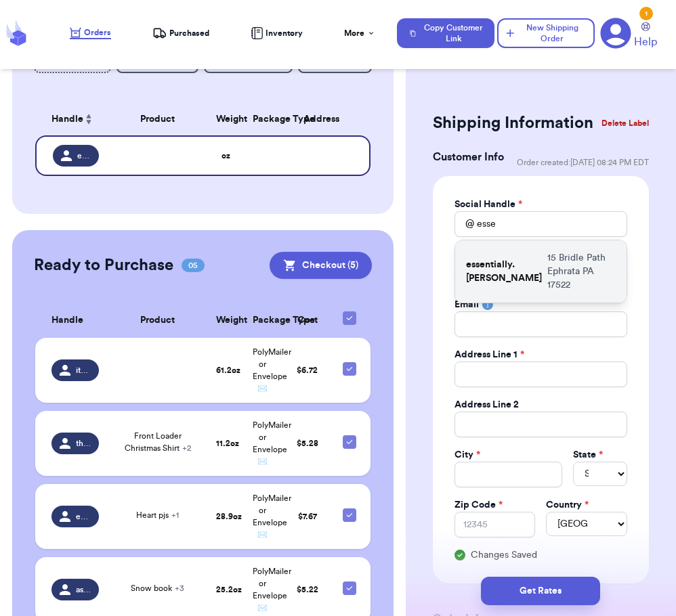
type input "15 Bridle Path"
type input "Ephrata"
select select "PA"
type input "17522"
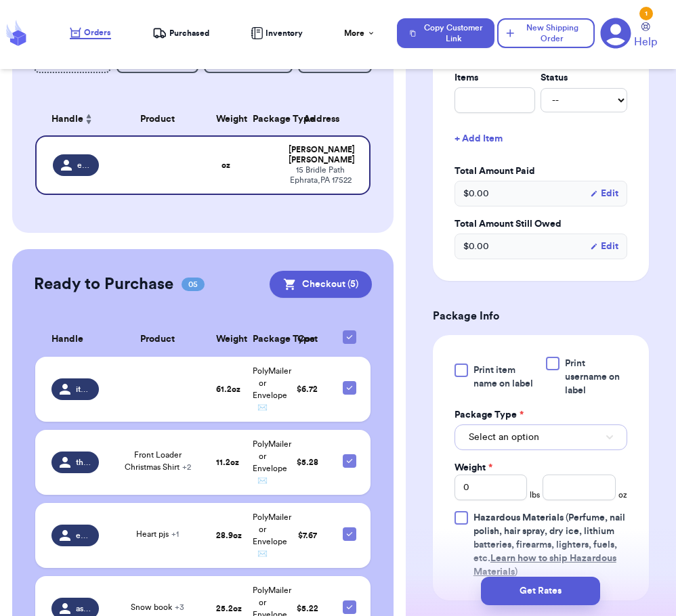
click at [516, 444] on span "Select an option" at bounding box center [504, 438] width 70 height 14
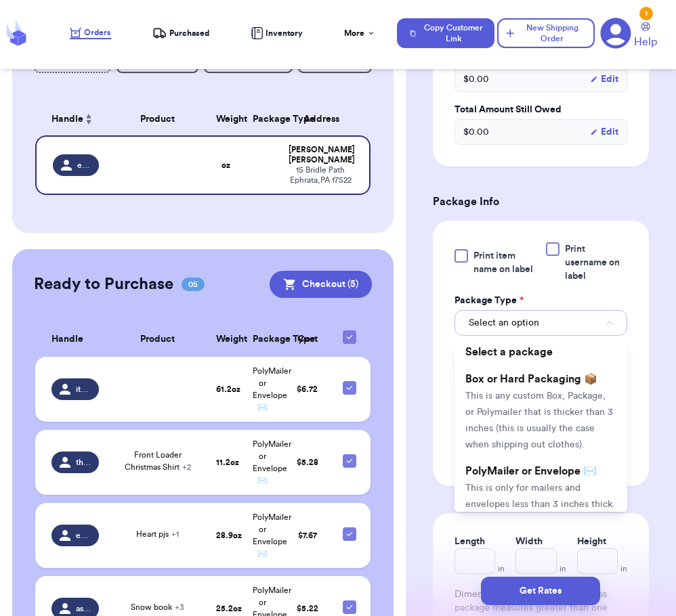
scroll to position [734, 0]
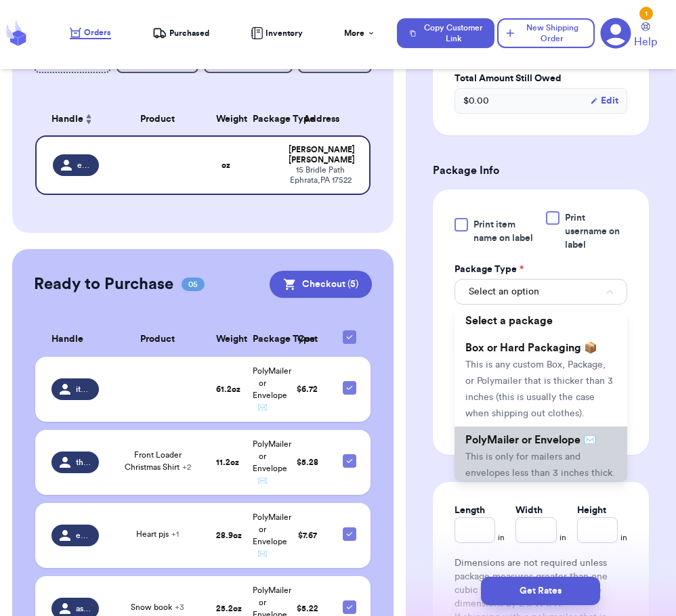
click at [506, 480] on li "PolyMailer or Envelope ✉️ This is only for mailers and envelopes less than 3 in…" at bounding box center [540, 489] width 173 height 125
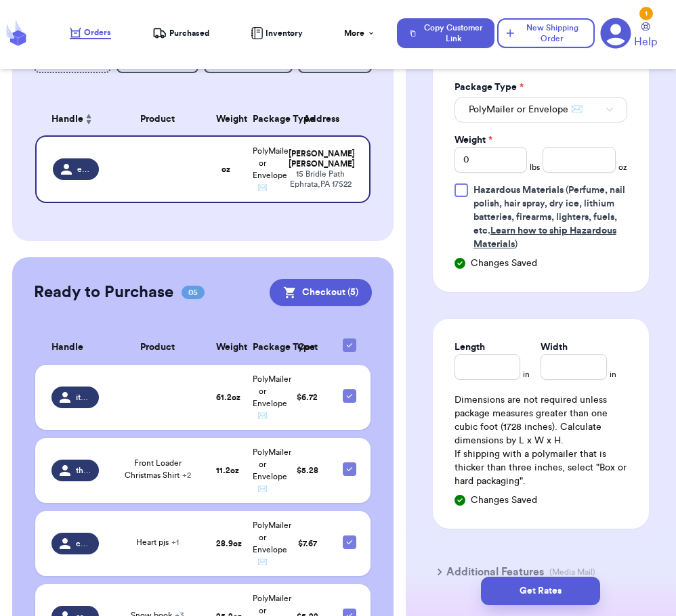
scroll to position [917, 0]
click at [532, 507] on span "Changes Saved" at bounding box center [504, 500] width 66 height 14
click at [492, 170] on input "0" at bounding box center [490, 159] width 73 height 26
type input "02"
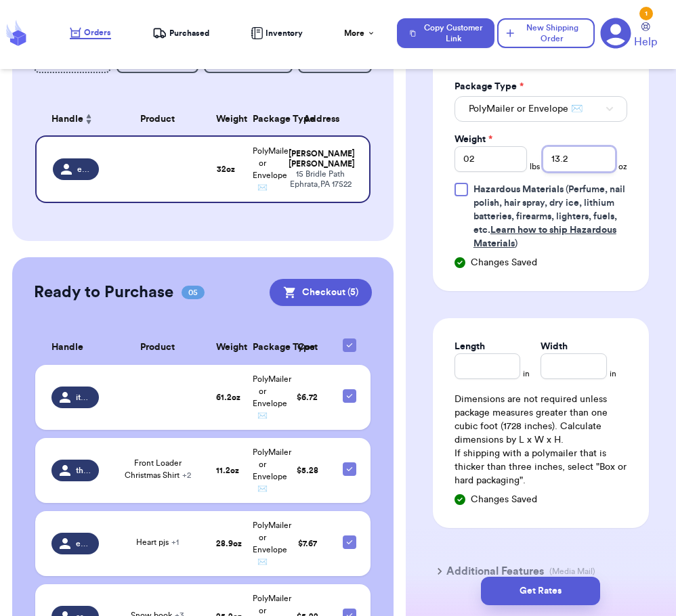
scroll to position [1008, 0]
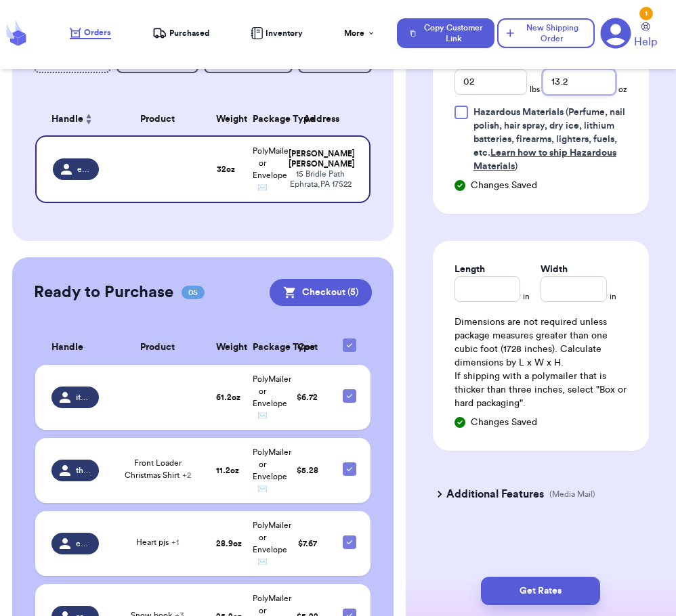
type input "13.2"
click at [487, 491] on h3 "Additional Features" at bounding box center [495, 494] width 98 height 16
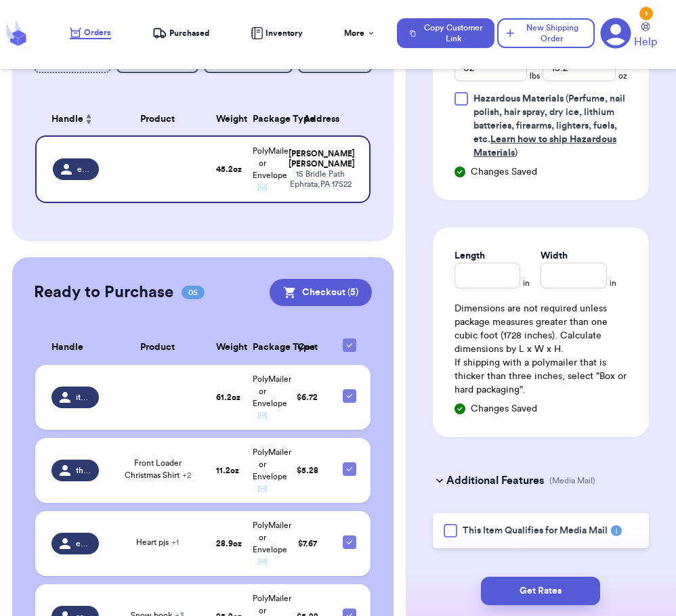
click at [444, 538] on div at bounding box center [451, 531] width 14 height 14
click at [0, 0] on input "This Item Qualifies for Media Mail" at bounding box center [0, 0] width 0 height 0
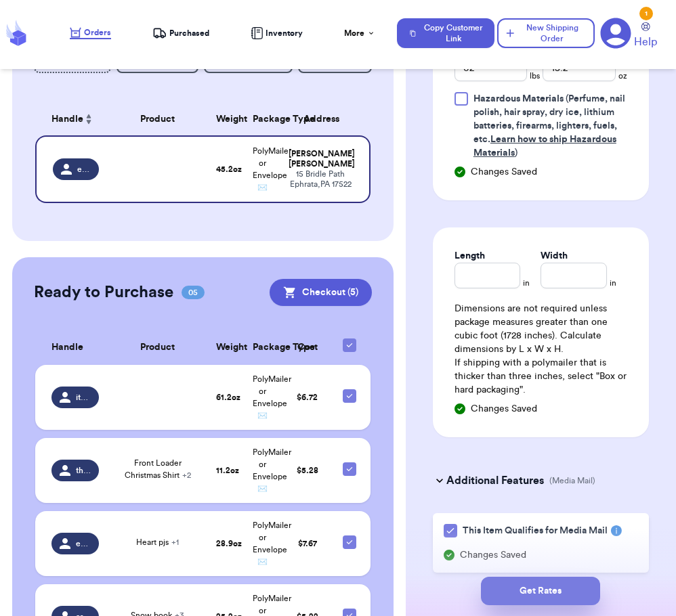
click at [530, 594] on button "Get Rates" at bounding box center [540, 591] width 119 height 28
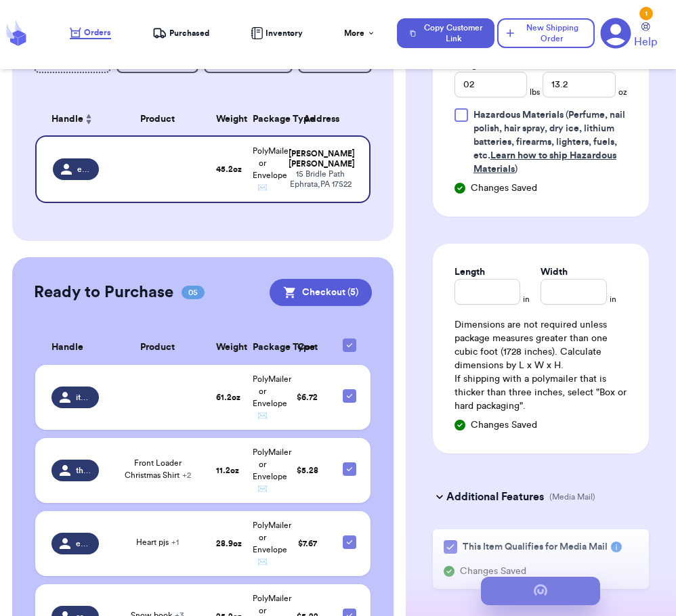
scroll to position [0, 0]
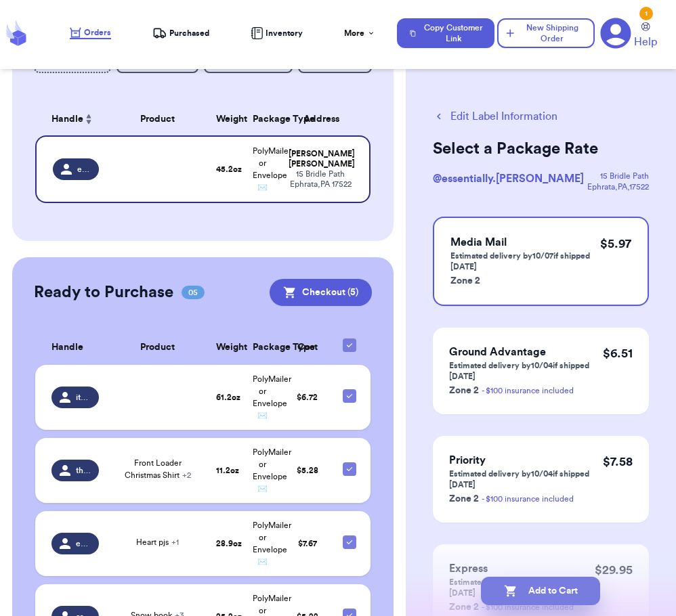
click at [518, 594] on button "Add to Cart" at bounding box center [540, 591] width 119 height 28
checkbox input "true"
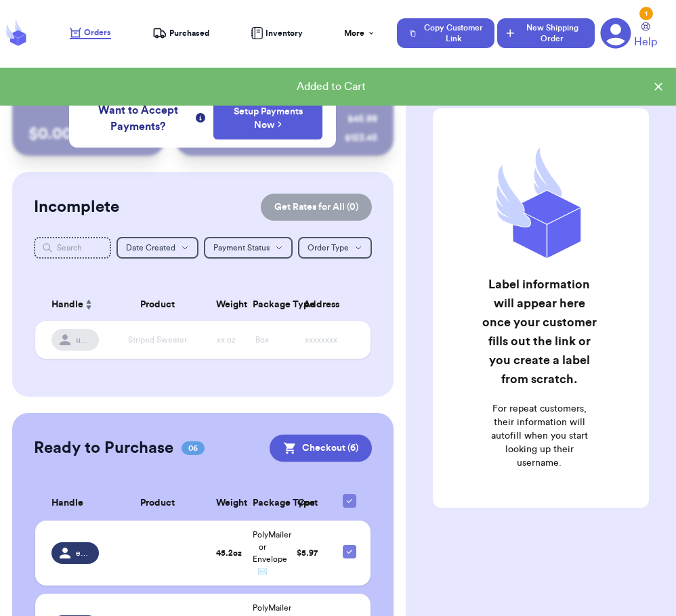
click at [554, 25] on button "New Shipping Order" at bounding box center [546, 33] width 98 height 30
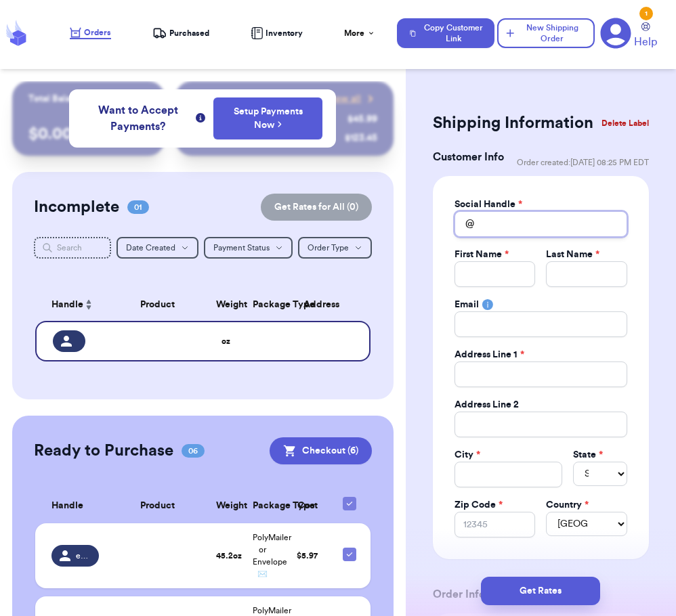
click at [511, 230] on input "Total Amount Paid" at bounding box center [540, 224] width 173 height 26
type input "o"
type input "ok"
type input "o"
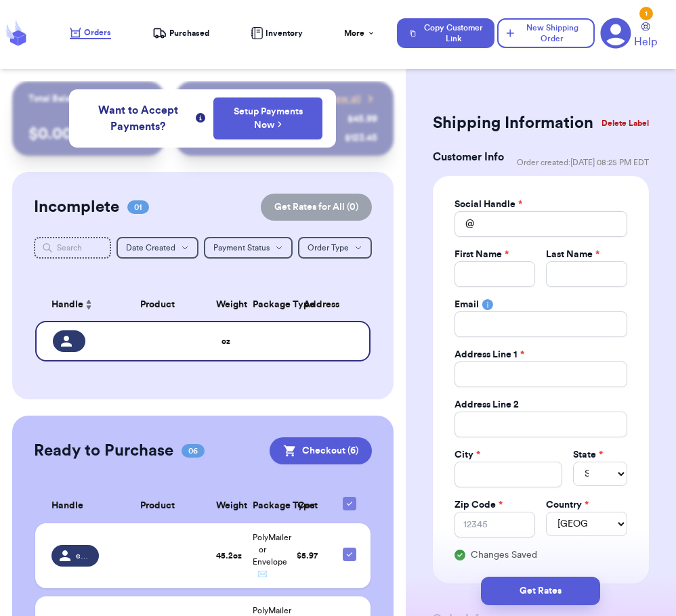
click at [607, 131] on button "Delete Label" at bounding box center [625, 123] width 58 height 30
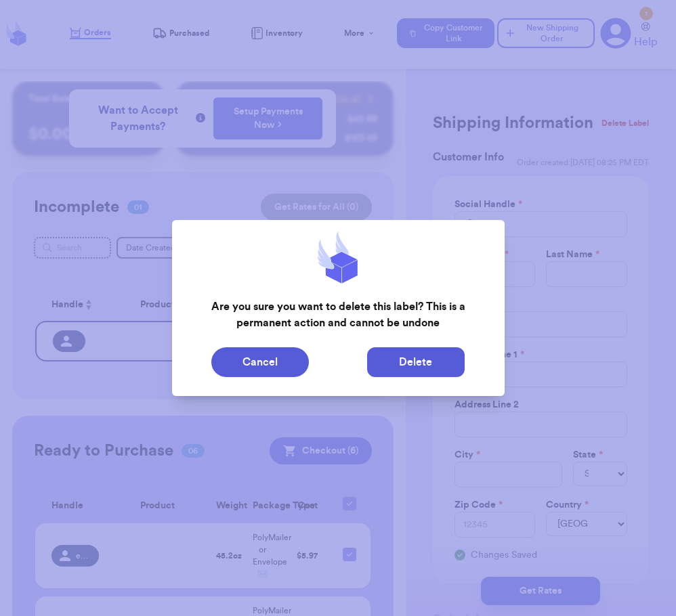
click at [416, 362] on button "Delete" at bounding box center [416, 362] width 98 height 30
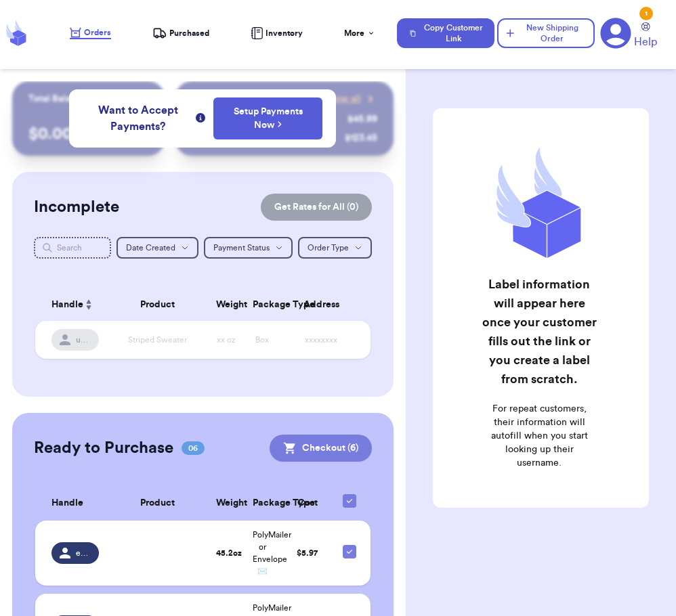
click at [328, 454] on button "Checkout ( 6 )" at bounding box center [321, 448] width 102 height 27
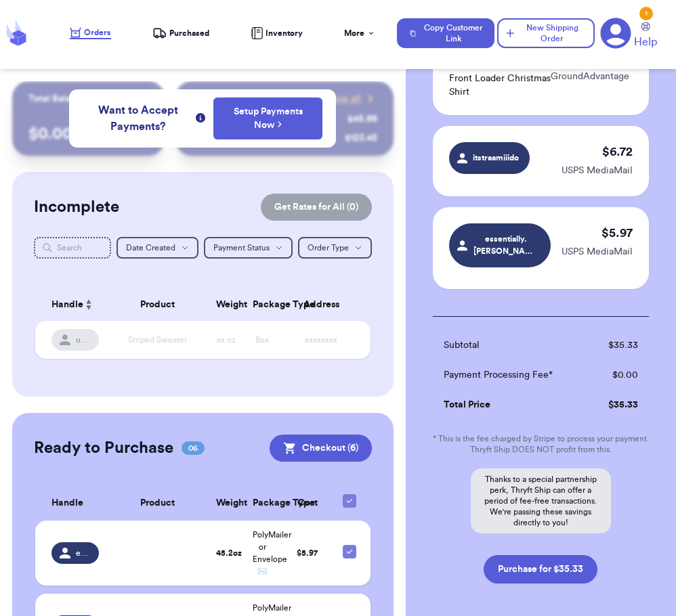
scroll to position [483, 0]
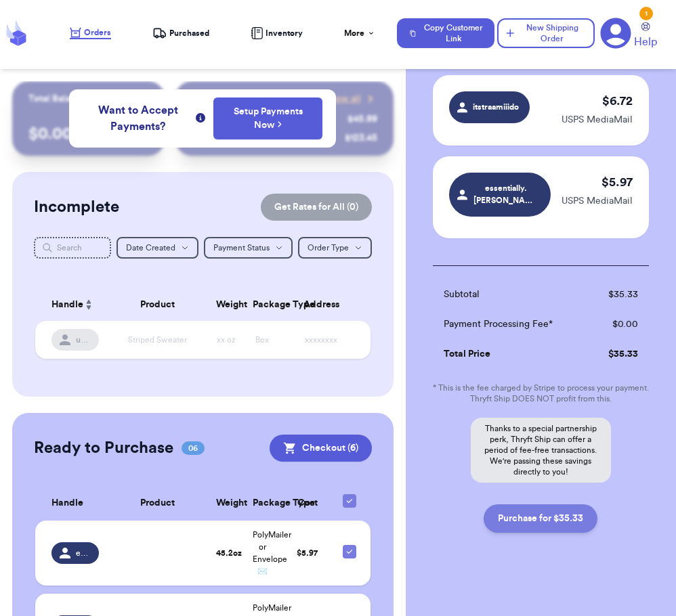
click at [535, 504] on button "Purchase for $35.33" at bounding box center [540, 518] width 114 height 28
checkbox input "false"
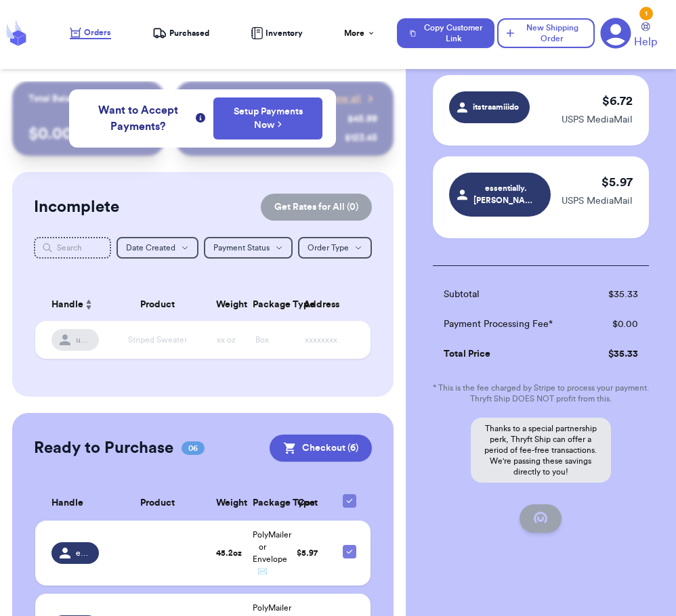
checkbox input "false"
checkbox input "true"
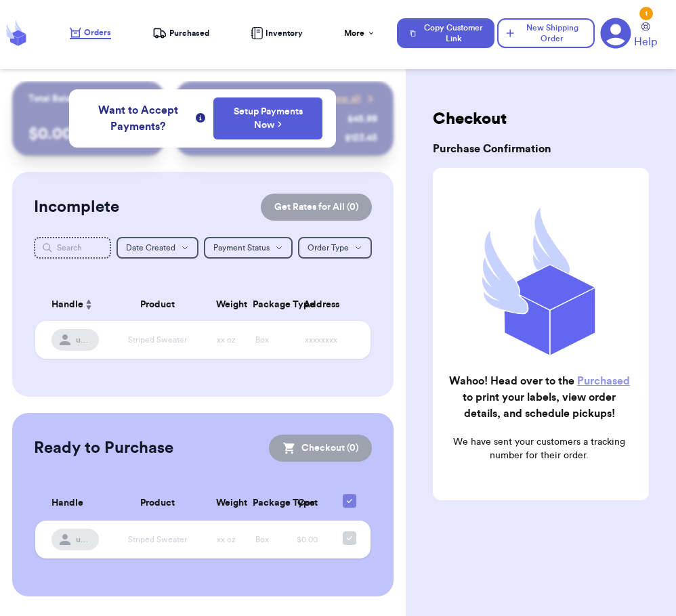
scroll to position [0, 0]
click at [186, 26] on nav "Orders Purchased Inventory More Stats Completed Orders Payments Payouts Copy Cu…" at bounding box center [366, 33] width 620 height 45
click at [181, 33] on span "Purchased" at bounding box center [189, 33] width 40 height 11
